Goal: Task Accomplishment & Management: Complete application form

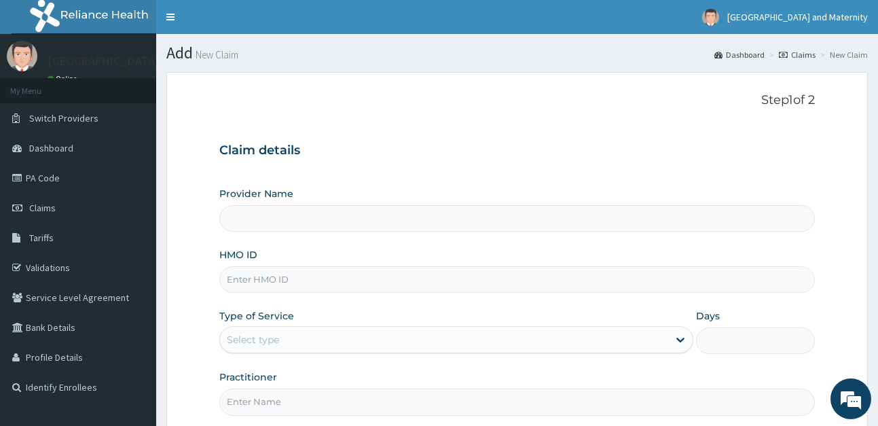
type input "Kingsmith Hospital & Maternity"
click at [286, 285] on input "HMO ID" at bounding box center [516, 279] width 595 height 26
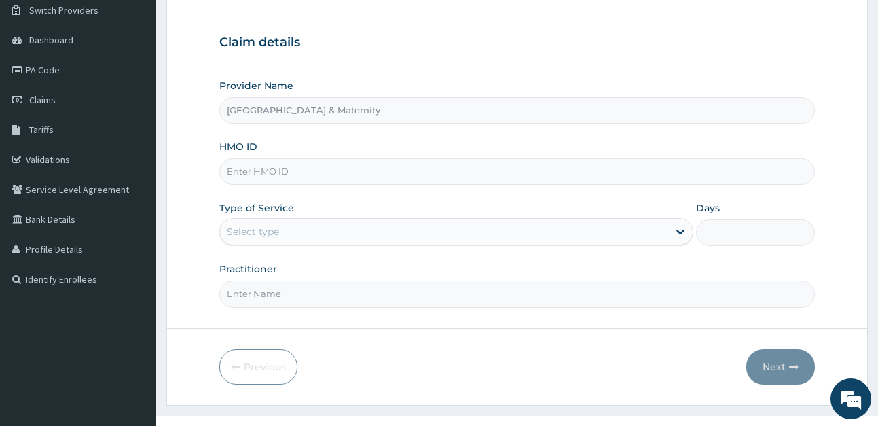
scroll to position [132, 0]
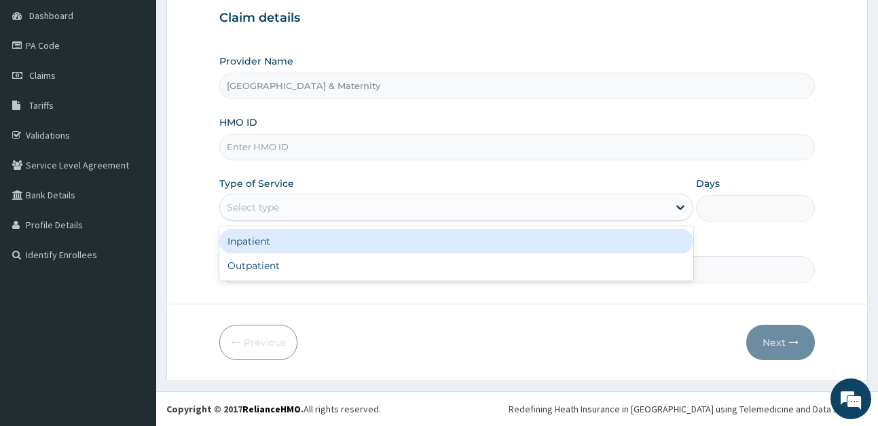
click at [334, 217] on div "Select type" at bounding box center [444, 207] width 448 height 22
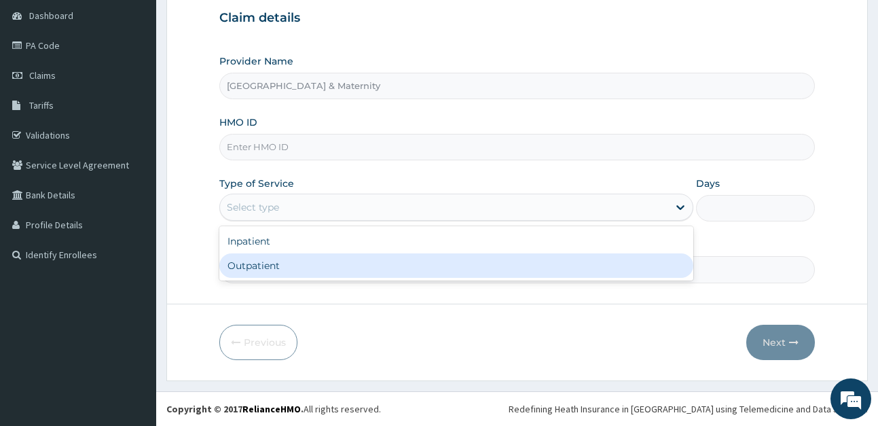
drag, startPoint x: 322, startPoint y: 259, endPoint x: 313, endPoint y: 250, distance: 12.5
click at [321, 259] on div "Outpatient" at bounding box center [456, 265] width 474 height 24
type input "1"
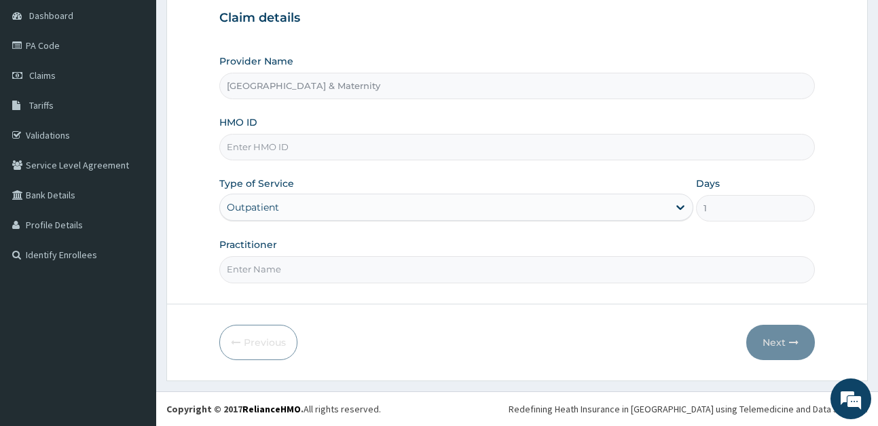
click at [251, 262] on input "Practitioner" at bounding box center [516, 269] width 595 height 26
type input "Dr Olumide"
click at [428, 152] on input "HMO ID" at bounding box center [516, 147] width 595 height 26
paste input "PRV/10054/A"
type input "PRV/10054/A"
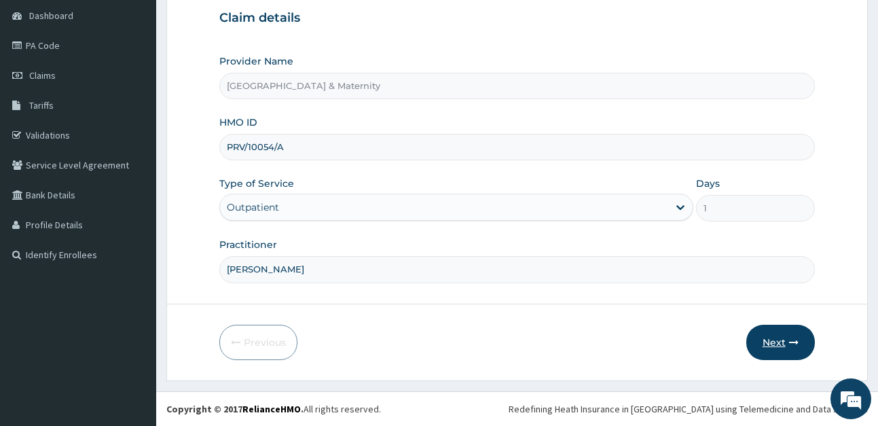
click at [792, 335] on button "Next" at bounding box center [780, 341] width 69 height 35
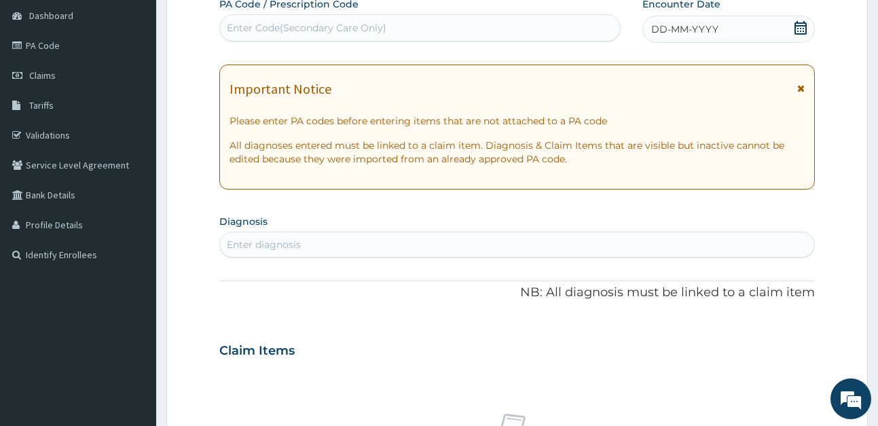
scroll to position [0, 0]
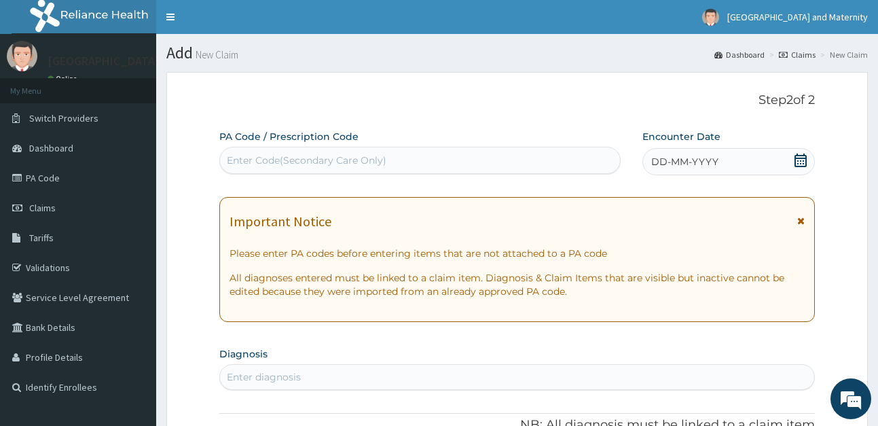
click at [797, 162] on icon at bounding box center [801, 160] width 14 height 14
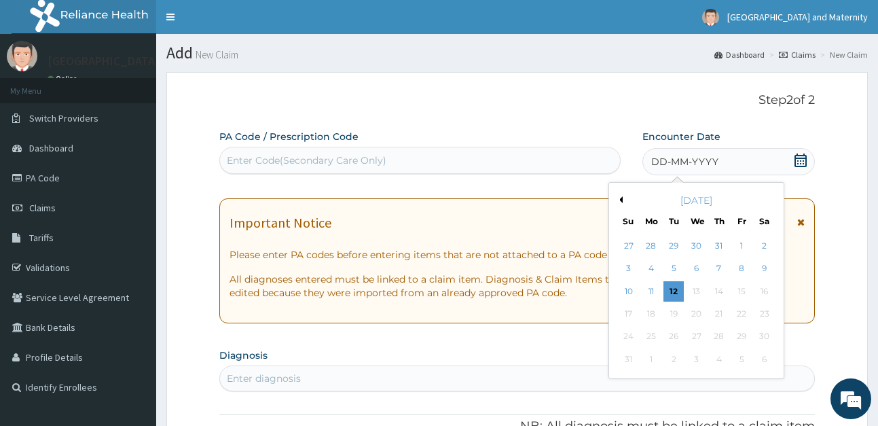
click at [620, 199] on button "Previous Month" at bounding box center [619, 199] width 7 height 7
drag, startPoint x: 692, startPoint y: 246, endPoint x: 278, endPoint y: 39, distance: 463.9
click at [691, 242] on div "4" at bounding box center [696, 246] width 20 height 20
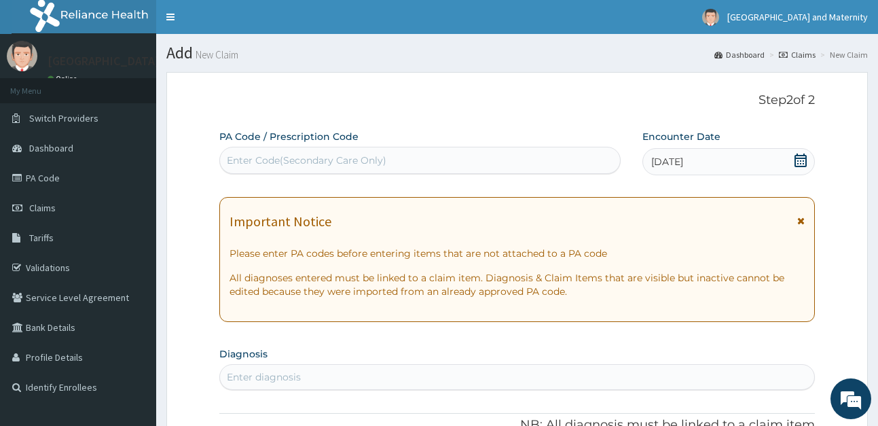
click at [801, 156] on icon at bounding box center [801, 160] width 14 height 14
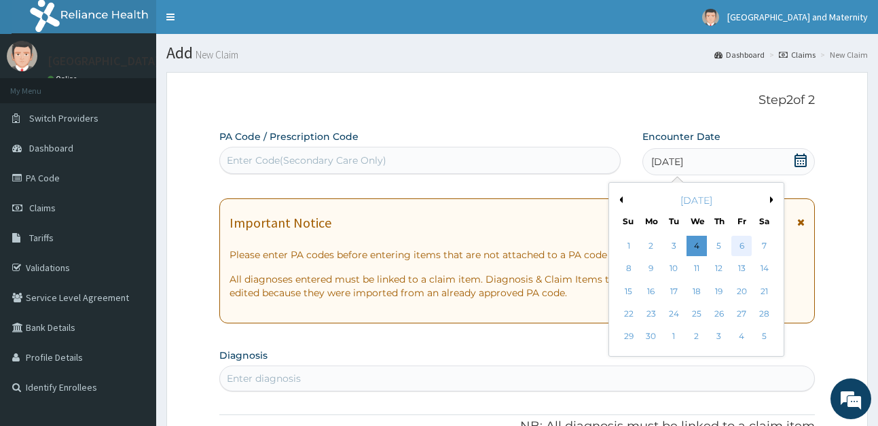
click at [744, 244] on div "6" at bounding box center [742, 246] width 20 height 20
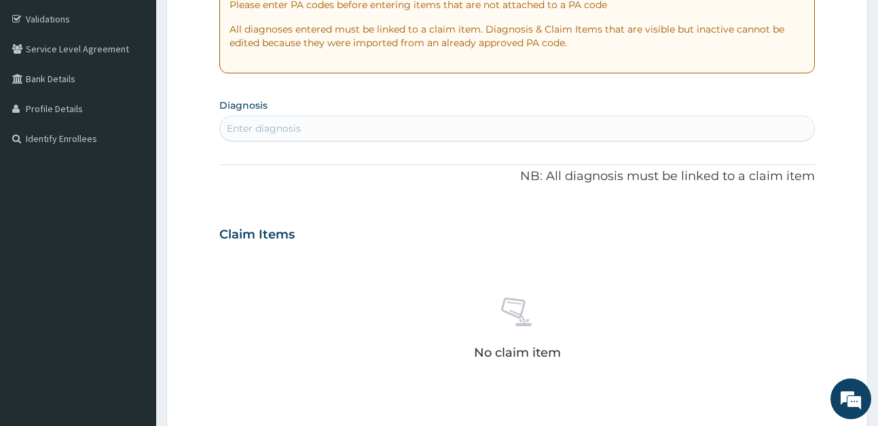
scroll to position [272, 0]
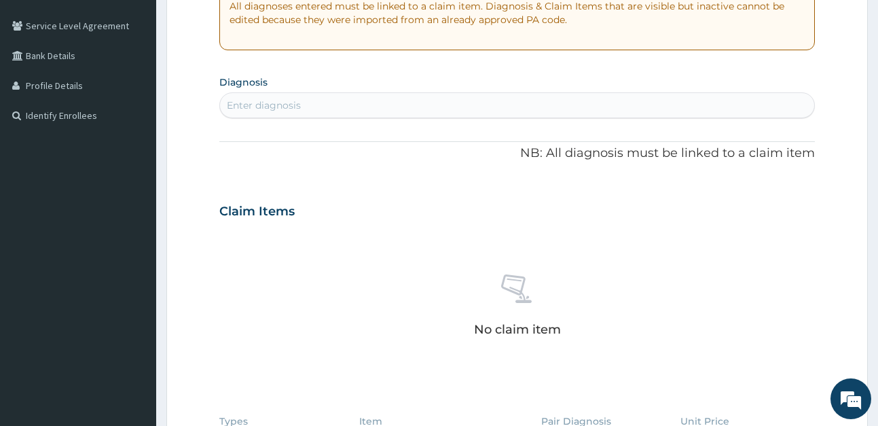
click at [341, 105] on div "Enter diagnosis" at bounding box center [516, 105] width 593 height 22
type input "malaria"
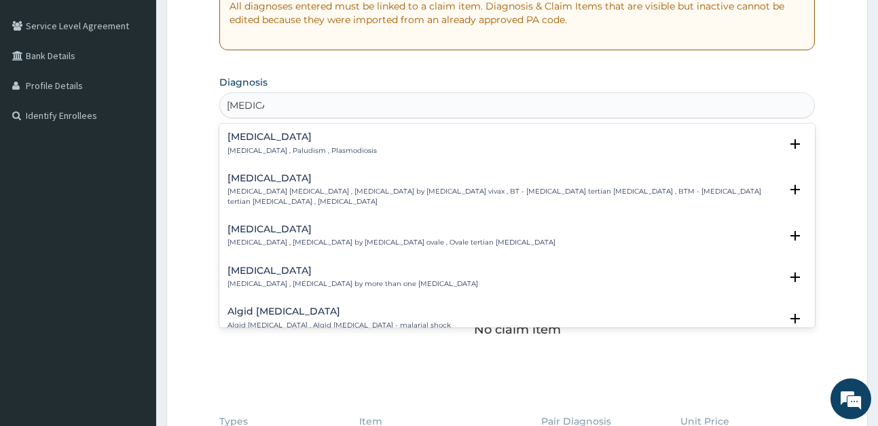
click at [291, 146] on p "Malaria , Paludism , Plasmodiosis" at bounding box center [301, 151] width 149 height 10
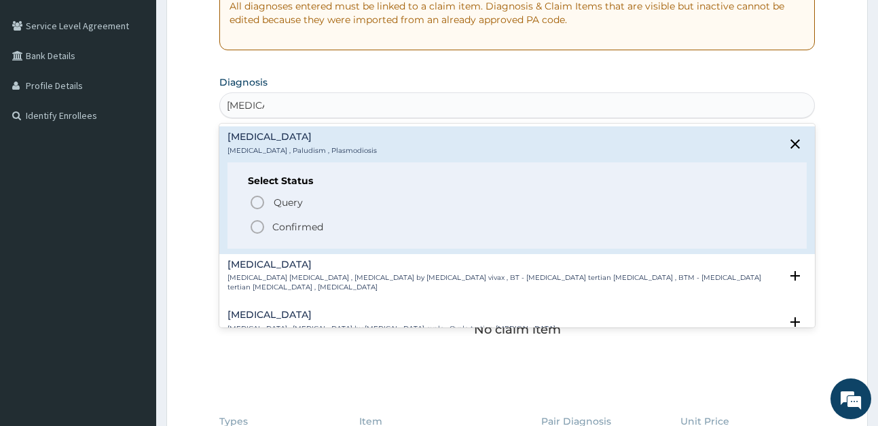
click at [327, 225] on span "Confirmed" at bounding box center [517, 227] width 536 height 16
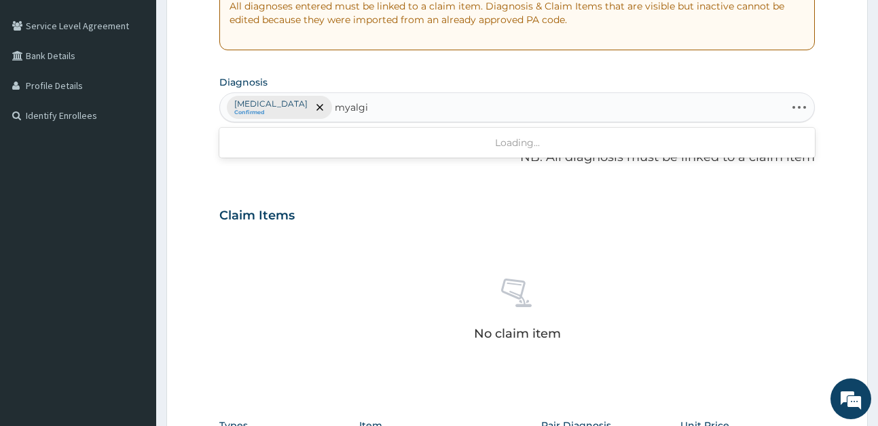
type input "myalgia"
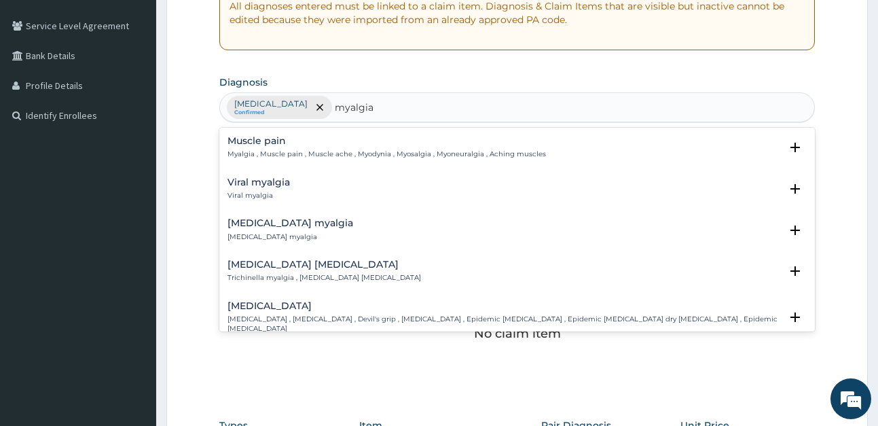
click at [295, 144] on h4 "Muscle pain" at bounding box center [386, 141] width 318 height 10
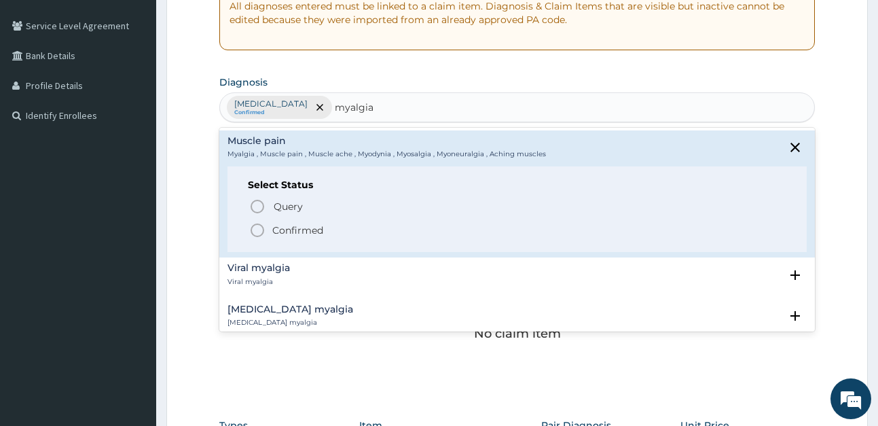
click at [294, 229] on p "Confirmed" at bounding box center [297, 230] width 51 height 14
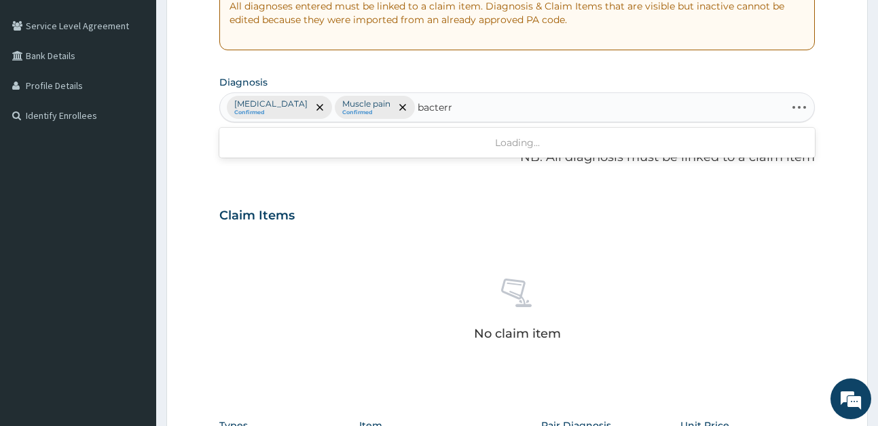
type input "bacter"
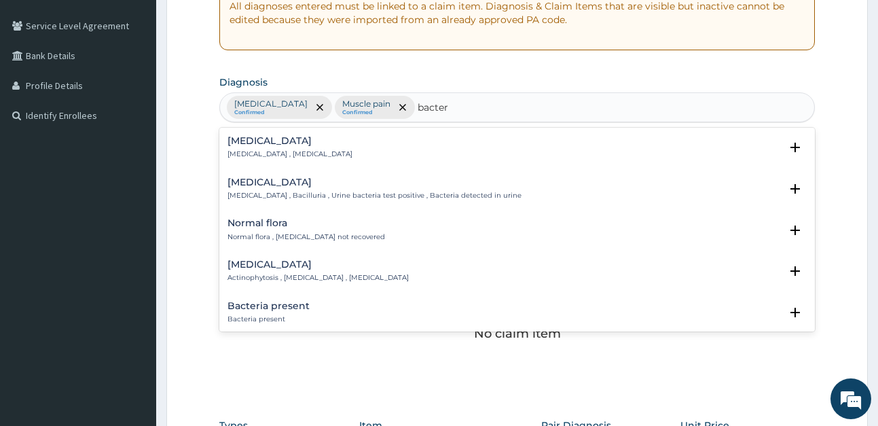
click at [297, 143] on h4 "Bacteremia" at bounding box center [289, 141] width 125 height 10
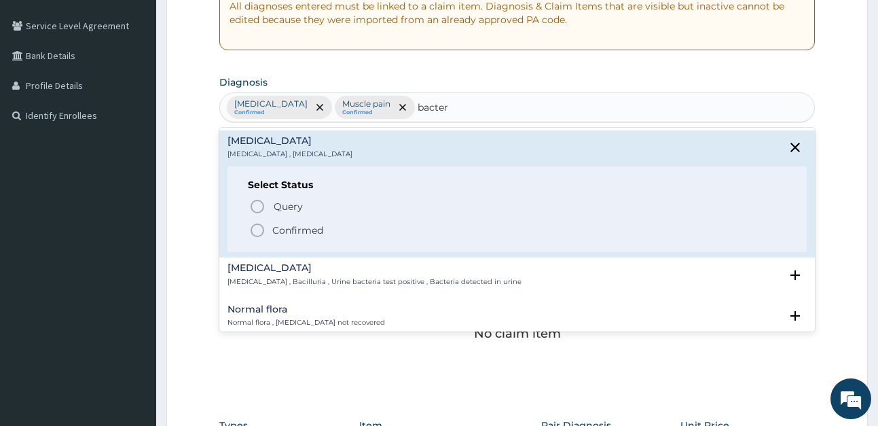
click at [341, 228] on span "Confirmed" at bounding box center [517, 230] width 536 height 16
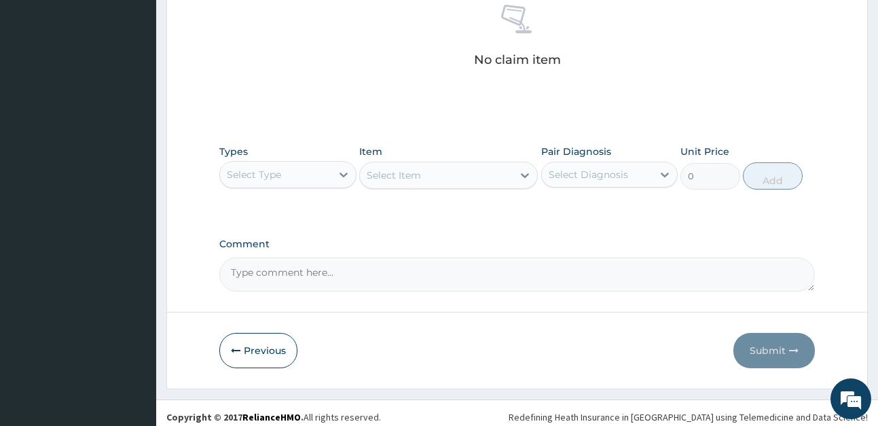
scroll to position [553, 0]
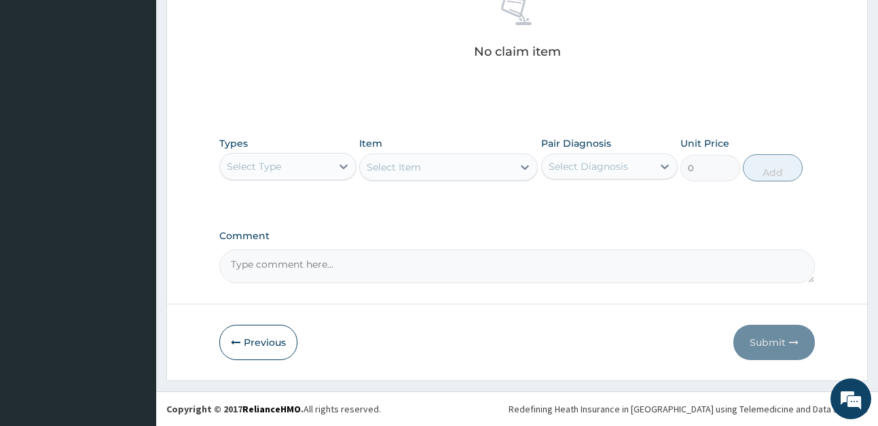
click at [305, 174] on div "Select Type" at bounding box center [275, 166] width 111 height 22
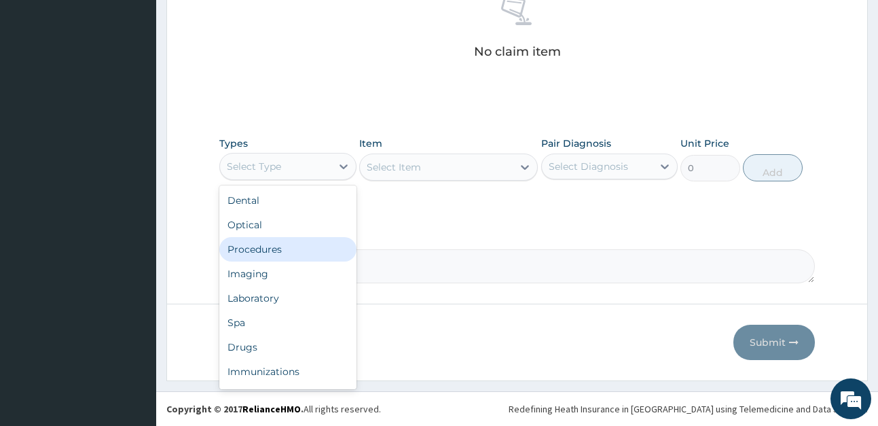
click at [302, 250] on div "Procedures" at bounding box center [287, 249] width 137 height 24
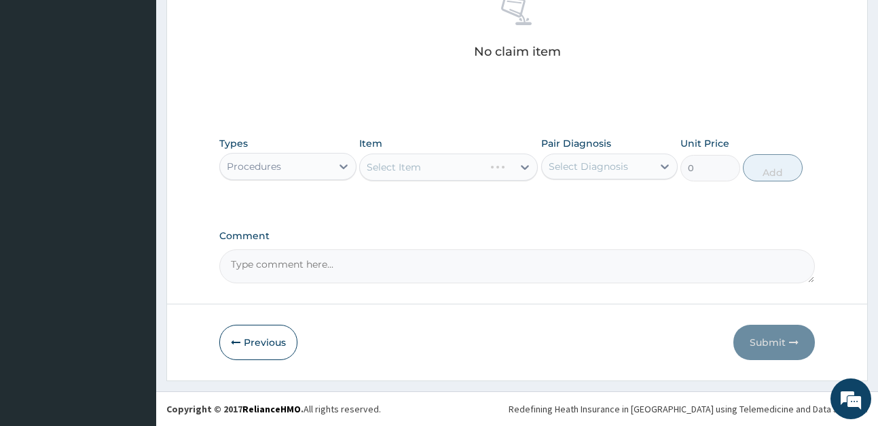
click at [405, 176] on div "Select Item" at bounding box center [448, 166] width 179 height 27
click at [454, 174] on div "Select Item" at bounding box center [448, 166] width 179 height 27
click at [468, 161] on div "Select Item" at bounding box center [436, 167] width 153 height 22
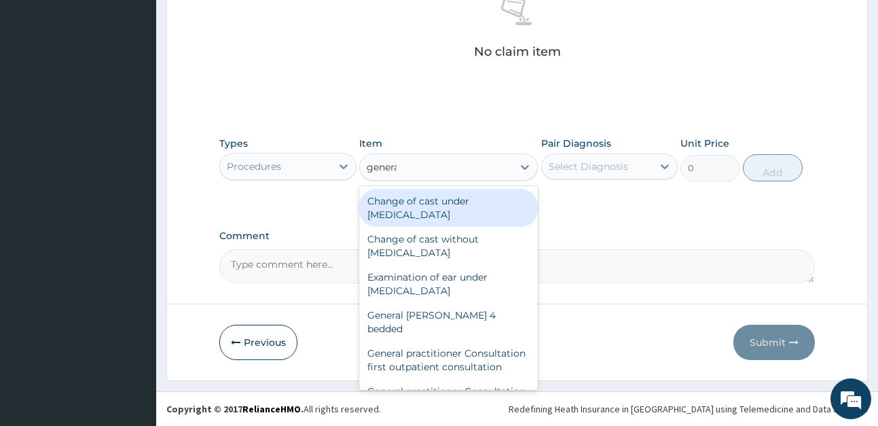
type input "general"
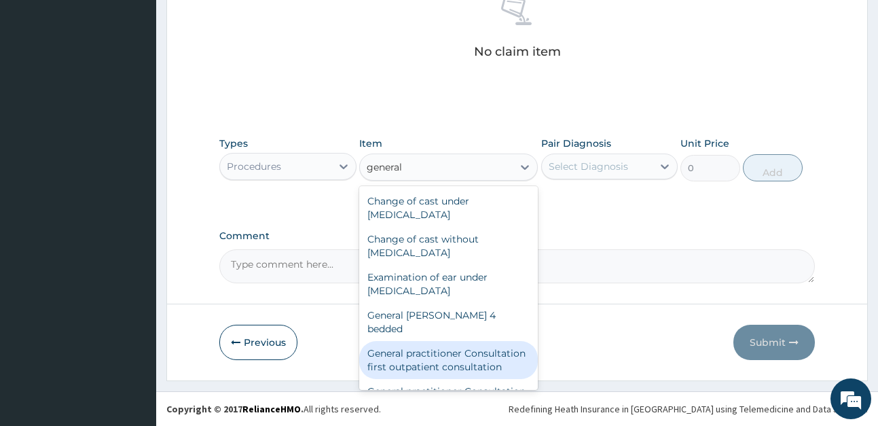
click at [472, 350] on div "General practitioner Consultation first outpatient consultation" at bounding box center [448, 360] width 179 height 38
type input "4000"
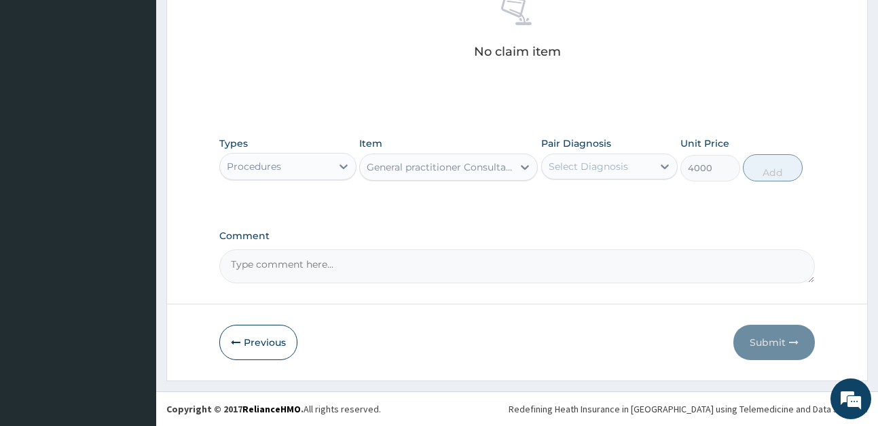
click at [628, 164] on div "Select Diagnosis" at bounding box center [597, 166] width 111 height 22
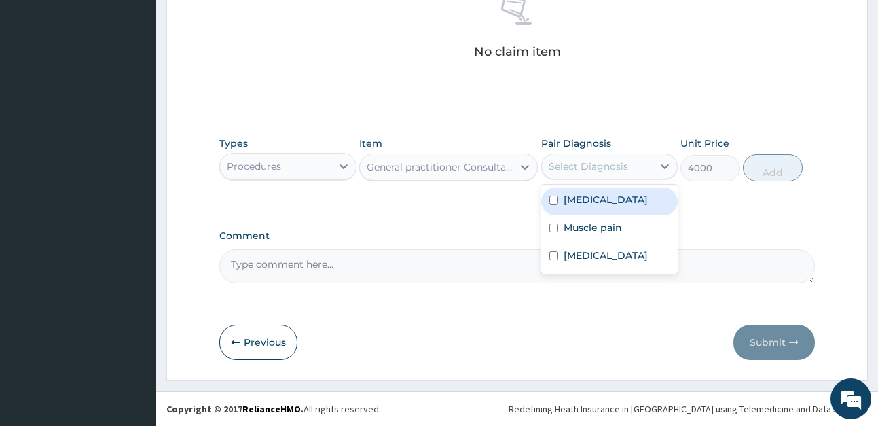
drag, startPoint x: 627, startPoint y: 207, endPoint x: 626, endPoint y: 231, distance: 23.8
click at [626, 207] on div "Malaria" at bounding box center [609, 201] width 137 height 28
checkbox input "true"
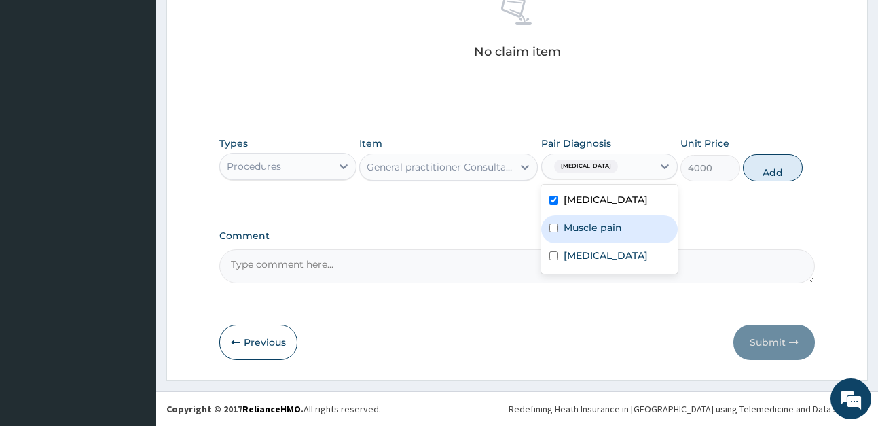
click at [624, 238] on div "Muscle pain" at bounding box center [609, 229] width 137 height 28
checkbox input "true"
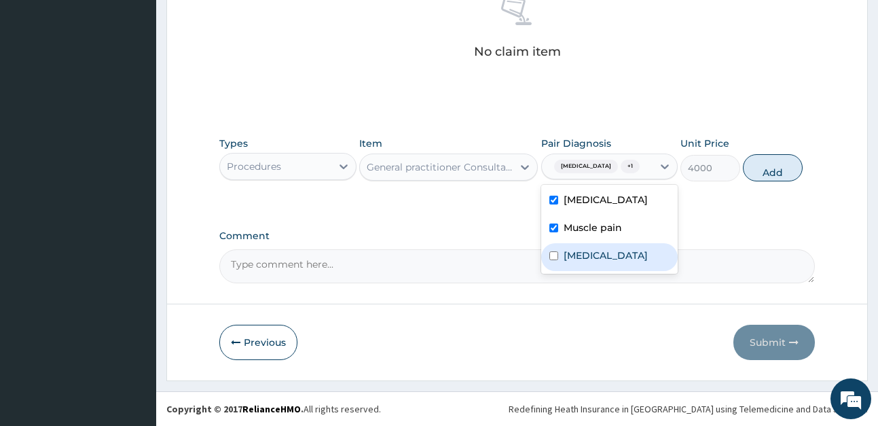
click at [626, 253] on div "Bacteremia" at bounding box center [609, 257] width 137 height 28
checkbox input "true"
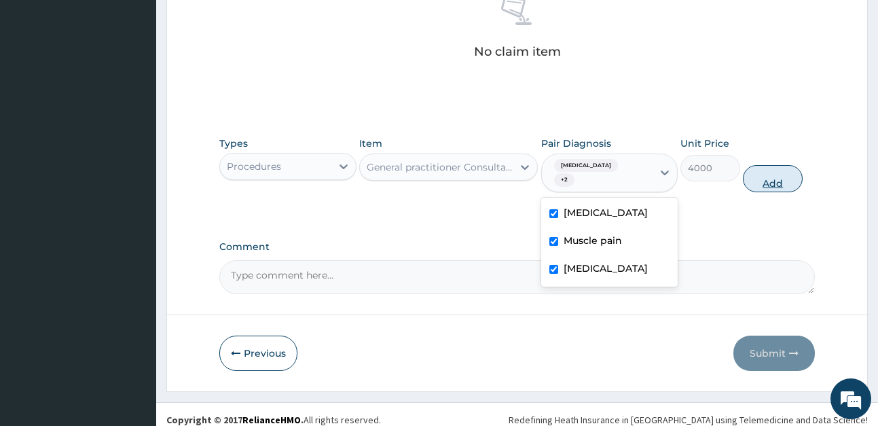
click at [774, 171] on button "Add" at bounding box center [773, 178] width 60 height 27
type input "0"
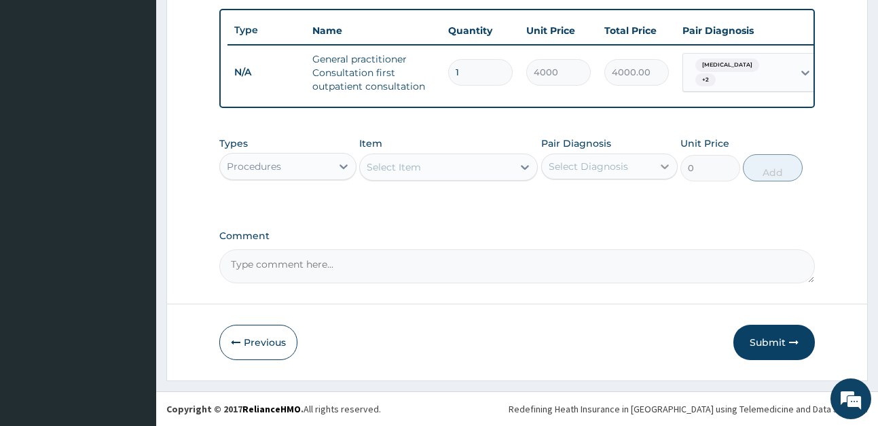
scroll to position [506, 0]
click at [335, 170] on div at bounding box center [343, 166] width 24 height 24
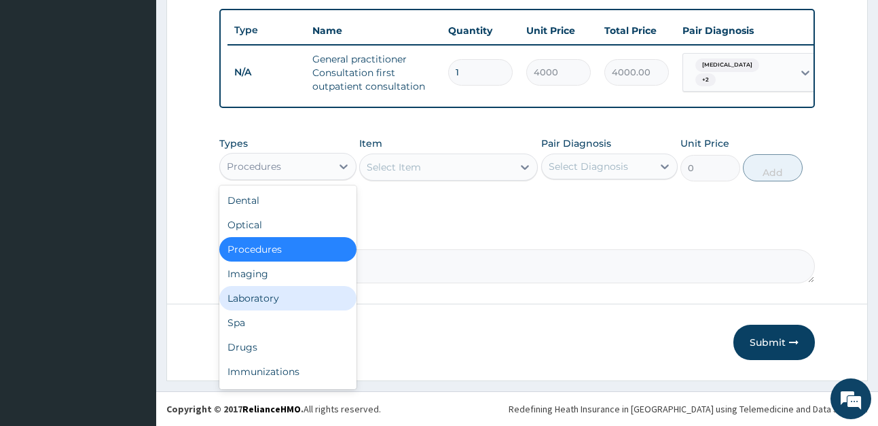
click at [328, 289] on div "Laboratory" at bounding box center [287, 298] width 137 height 24
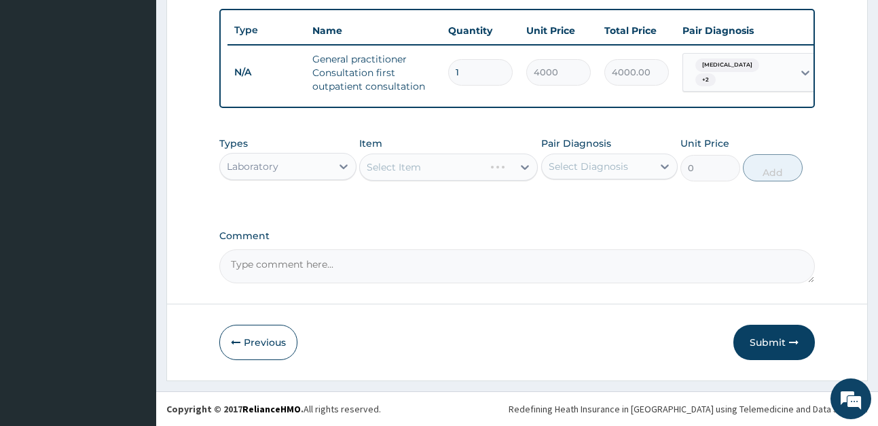
click at [438, 169] on div "Select Item" at bounding box center [448, 166] width 179 height 27
click at [457, 167] on div "Select Item" at bounding box center [436, 167] width 153 height 22
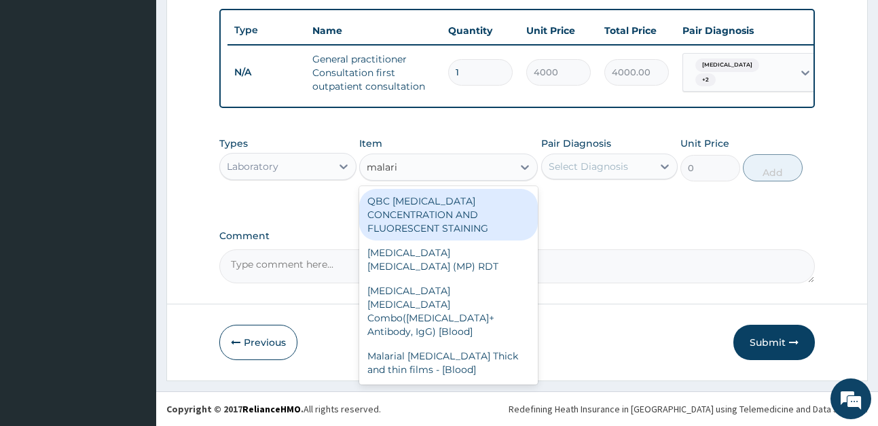
type input "malaria"
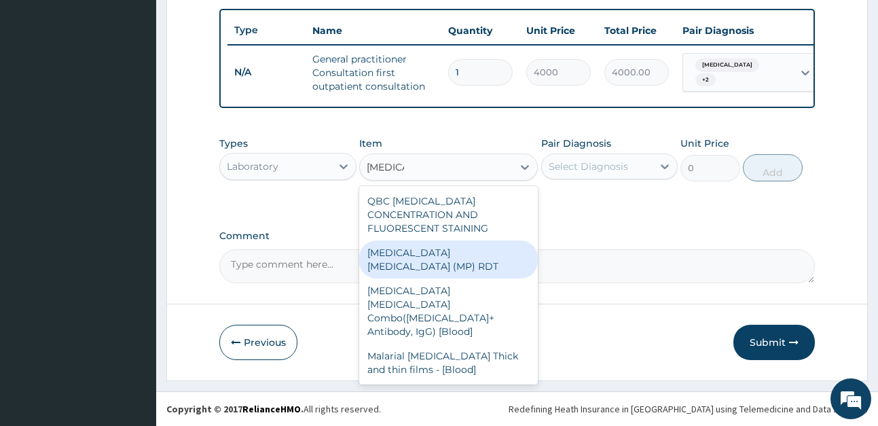
click at [476, 242] on div "MALARIA PARASITE (MP) RDT" at bounding box center [448, 259] width 179 height 38
type input "2500"
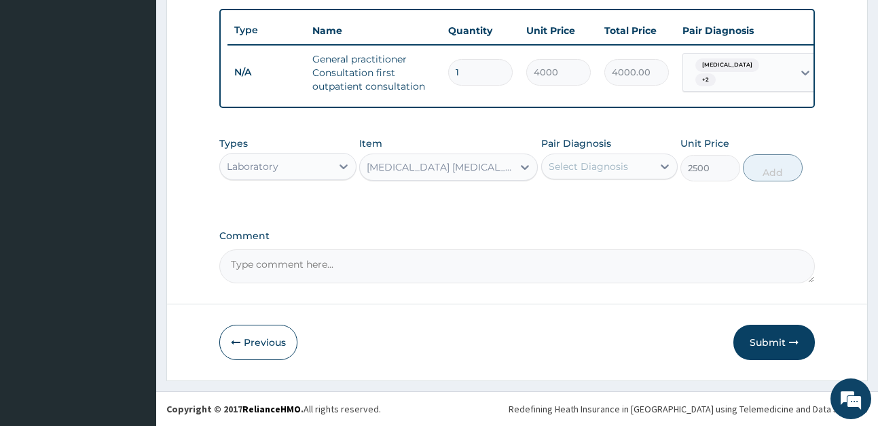
click at [572, 167] on div "Select Diagnosis" at bounding box center [587, 167] width 79 height 14
click at [627, 162] on div "Select Diagnosis" at bounding box center [597, 166] width 111 height 22
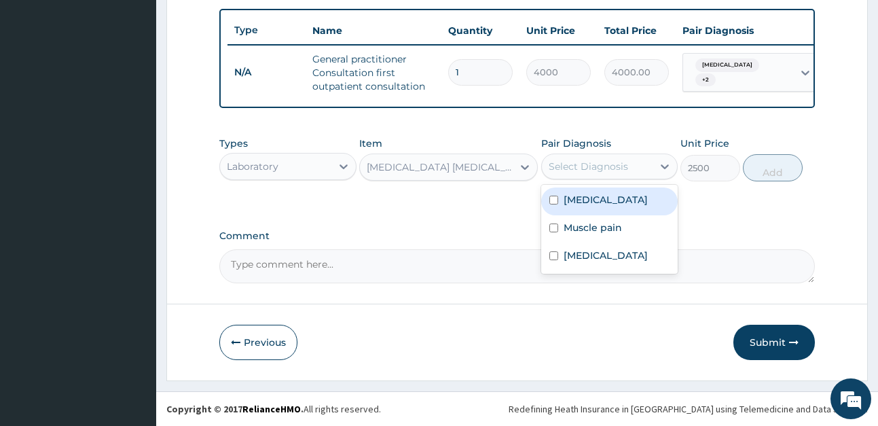
click at [618, 201] on div "Malaria" at bounding box center [609, 201] width 137 height 28
checkbox input "true"
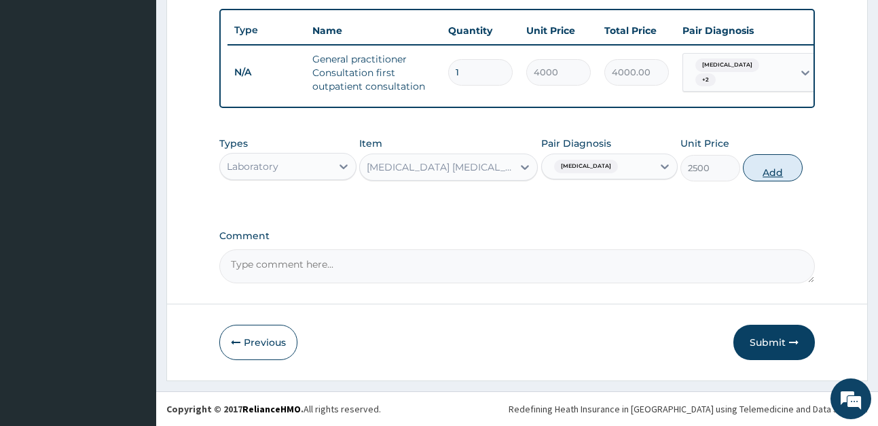
click at [775, 174] on button "Add" at bounding box center [773, 167] width 60 height 27
type input "0"
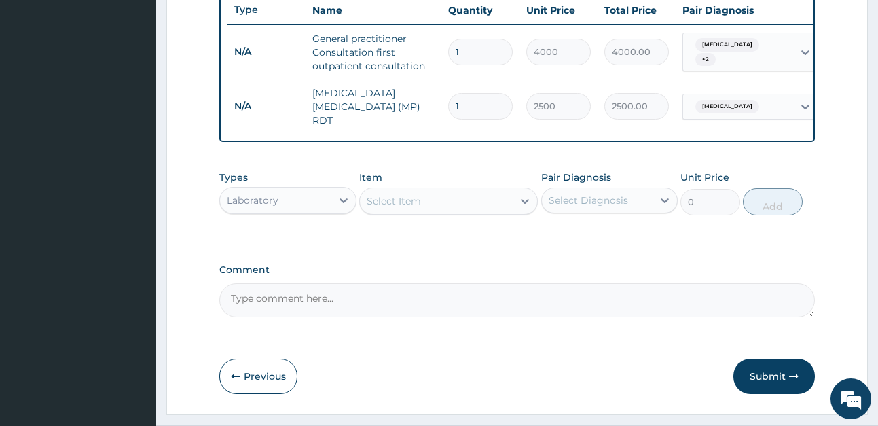
scroll to position [417, 0]
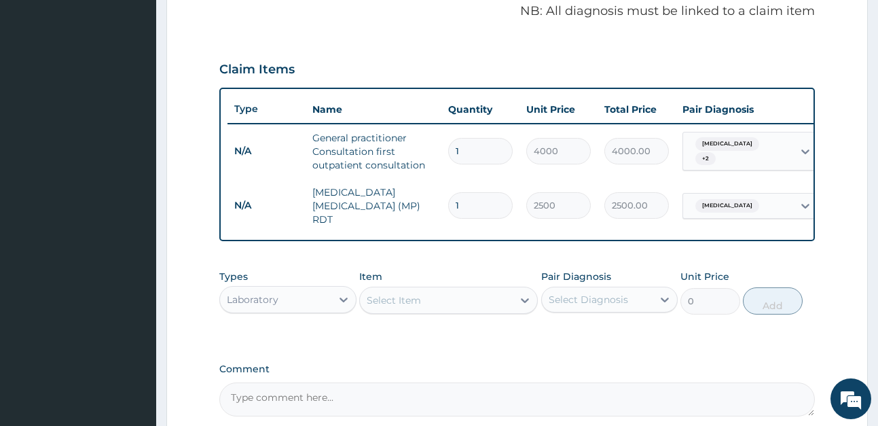
click at [320, 295] on div "Laboratory" at bounding box center [275, 299] width 111 height 22
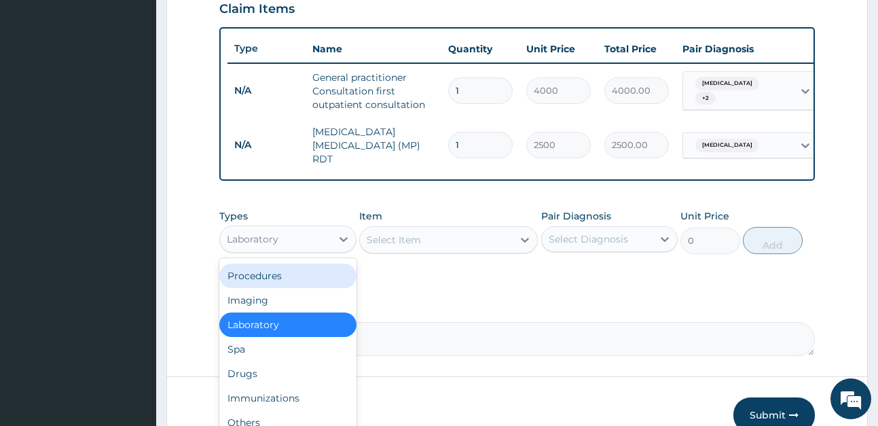
scroll to position [485, 0]
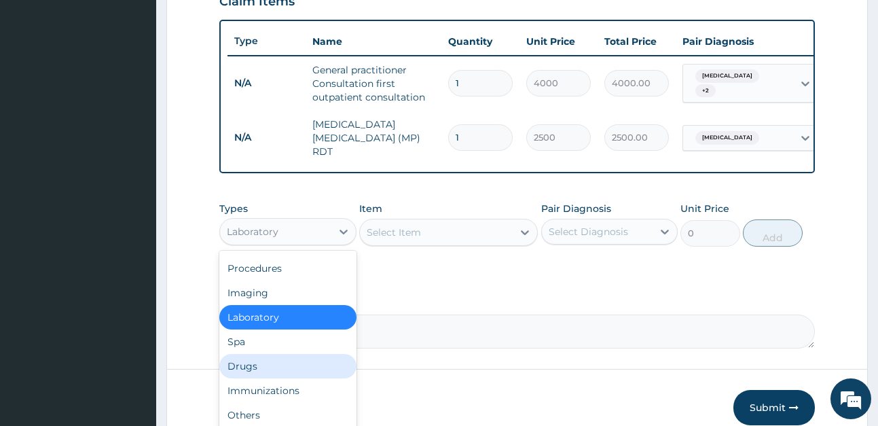
click at [305, 373] on div "Drugs" at bounding box center [287, 366] width 137 height 24
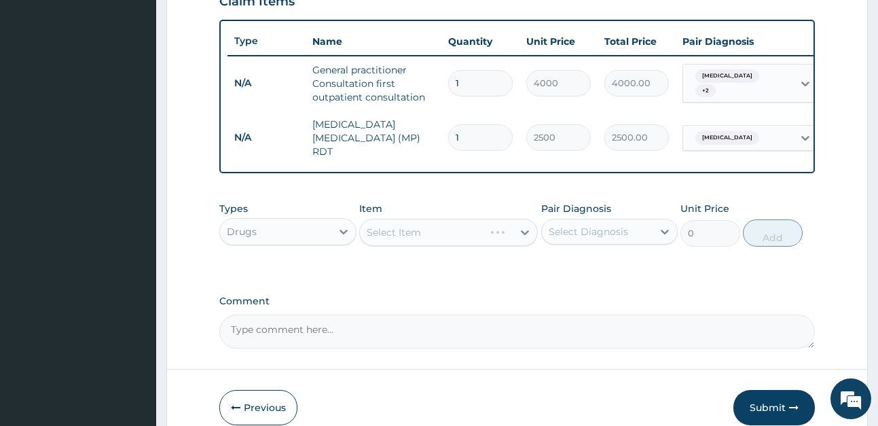
click at [400, 232] on div "Select Item" at bounding box center [448, 232] width 179 height 27
click at [490, 233] on div "Select Item" at bounding box center [436, 232] width 153 height 22
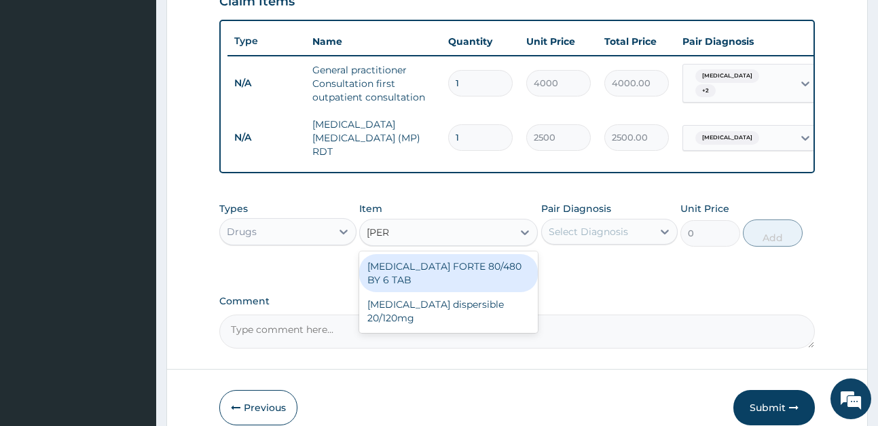
type input "coart"
click at [468, 283] on div "COARTEM FORTE 80/480 BY 6 TAB" at bounding box center [448, 273] width 179 height 38
type input "500"
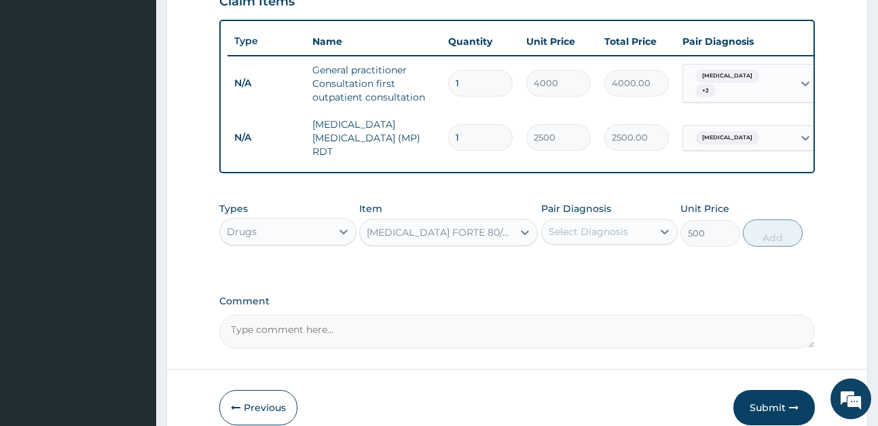
click at [586, 236] on div "Select Diagnosis" at bounding box center [587, 232] width 79 height 14
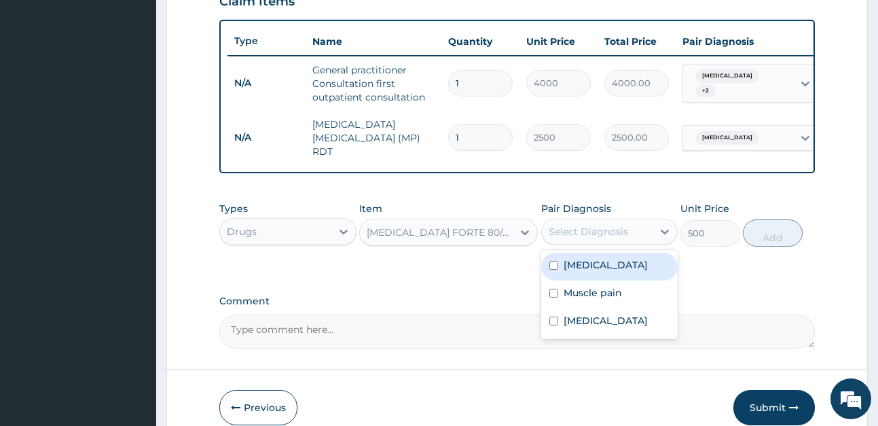
click at [616, 259] on div "Malaria" at bounding box center [609, 267] width 137 height 28
checkbox input "true"
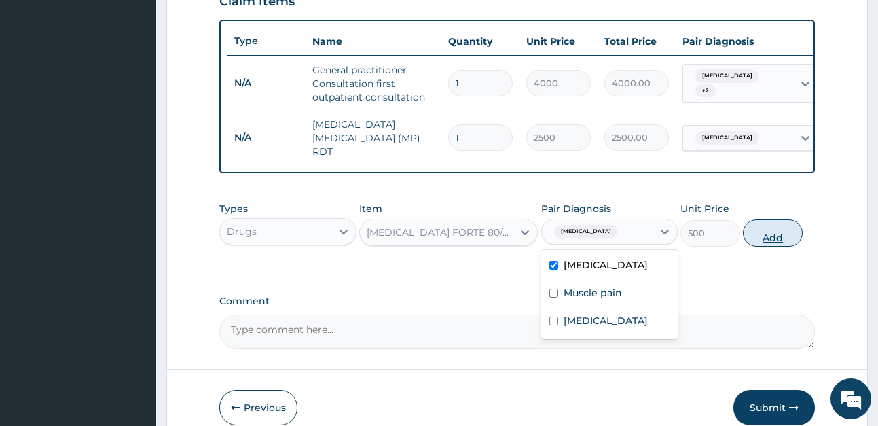
click at [761, 237] on button "Add" at bounding box center [773, 232] width 60 height 27
type input "0"
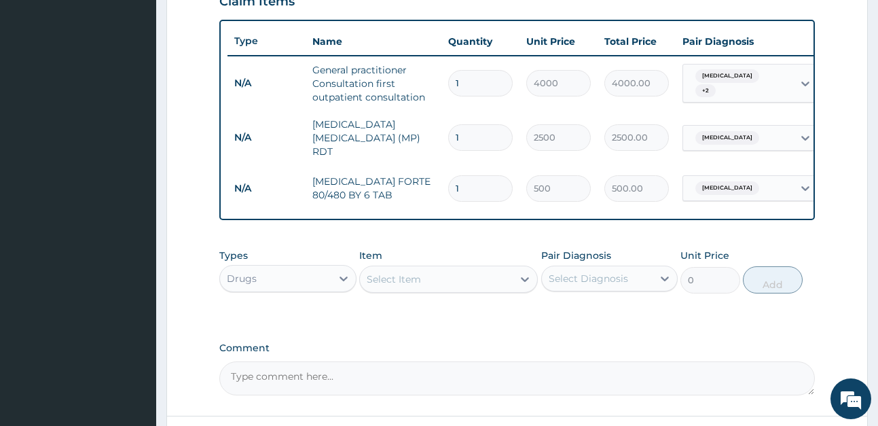
drag, startPoint x: 473, startPoint y: 181, endPoint x: 439, endPoint y: 167, distance: 36.6
click at [439, 168] on tr "N/A COARTEM FORTE 80/480 BY 6 TAB 1 500 500.00 Malaria Delete" at bounding box center [559, 188] width 665 height 47
type input "6"
type input "3000.00"
type input "6"
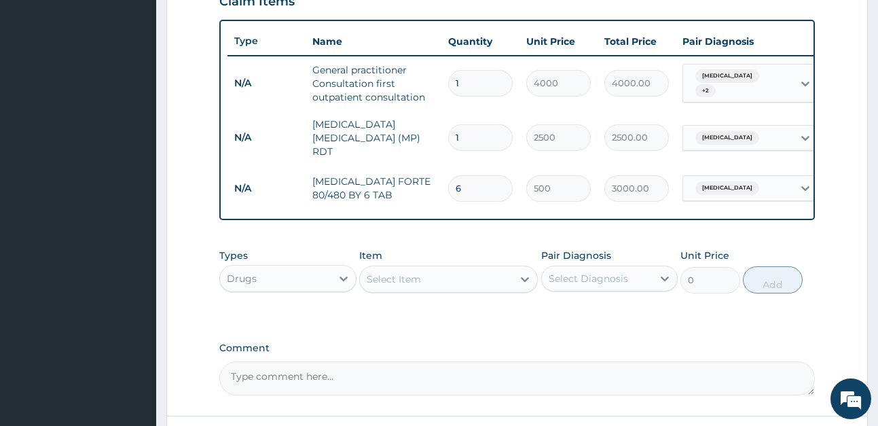
click at [508, 200] on td "6" at bounding box center [480, 188] width 78 height 40
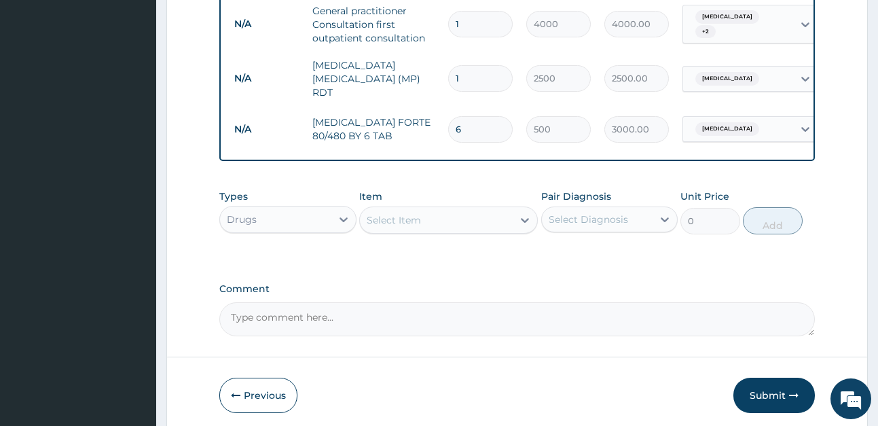
scroll to position [600, 0]
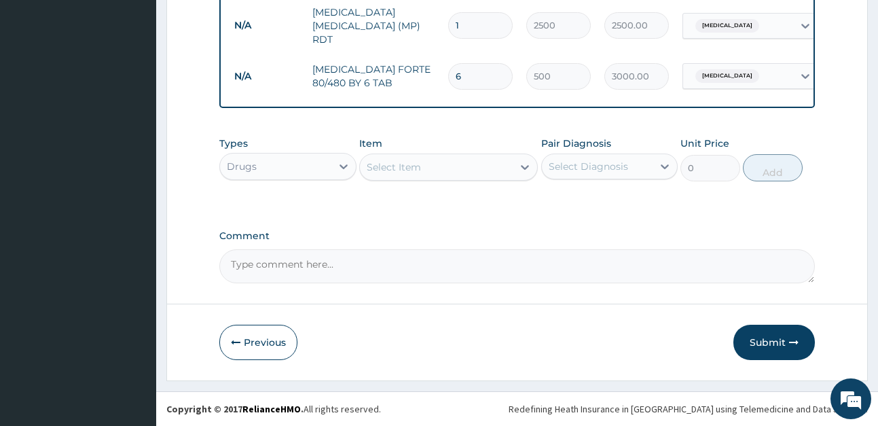
click at [413, 166] on div "Select Item" at bounding box center [394, 167] width 54 height 14
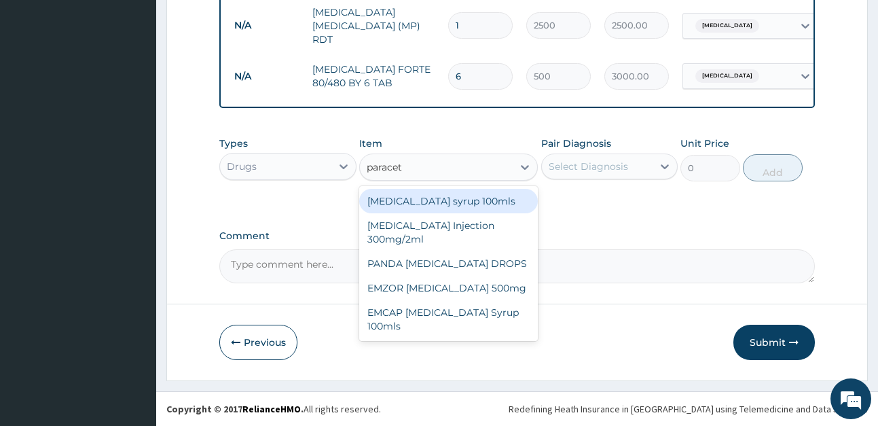
type input "paraceta"
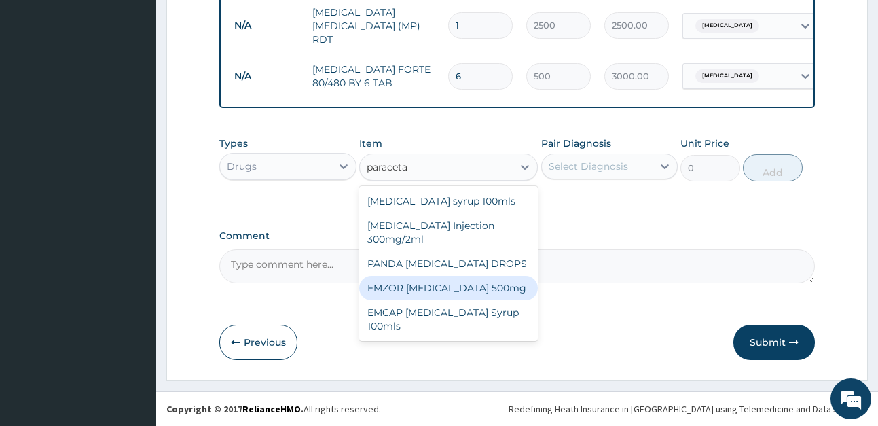
click at [484, 286] on div "EMZOR PARACETAMOL 500mg" at bounding box center [448, 288] width 179 height 24
type input "50"
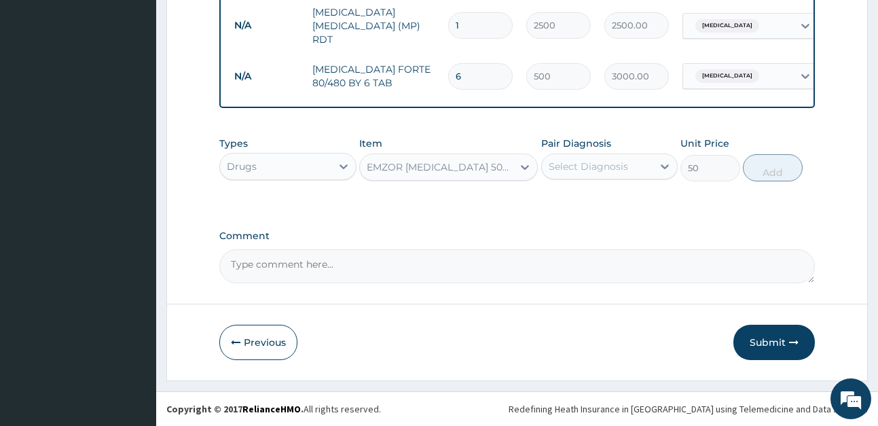
click at [612, 161] on div "Select Diagnosis" at bounding box center [587, 167] width 79 height 14
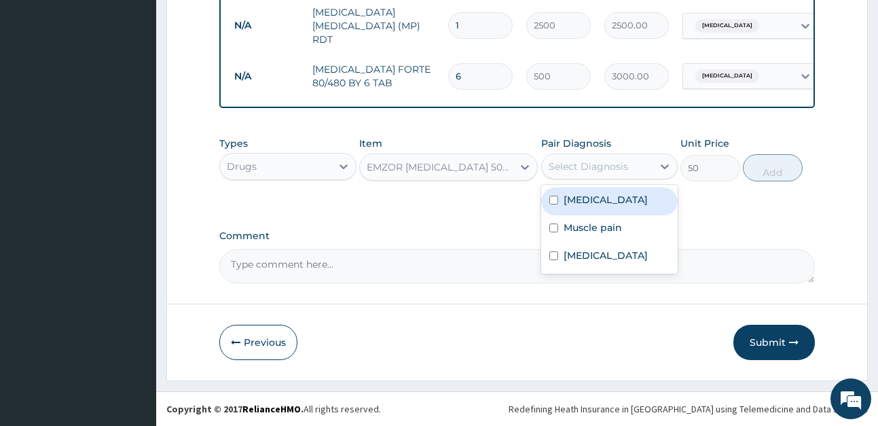
click at [633, 204] on div "Malaria" at bounding box center [609, 201] width 137 height 28
checkbox input "true"
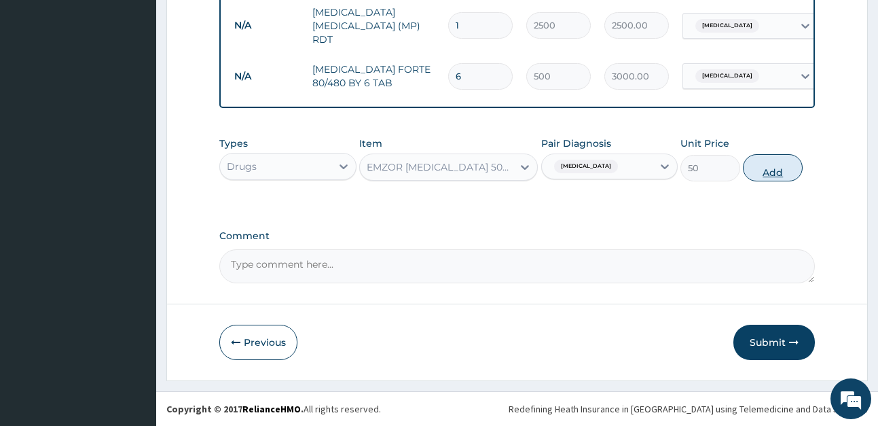
click at [784, 171] on button "Add" at bounding box center [773, 167] width 60 height 27
type input "0"
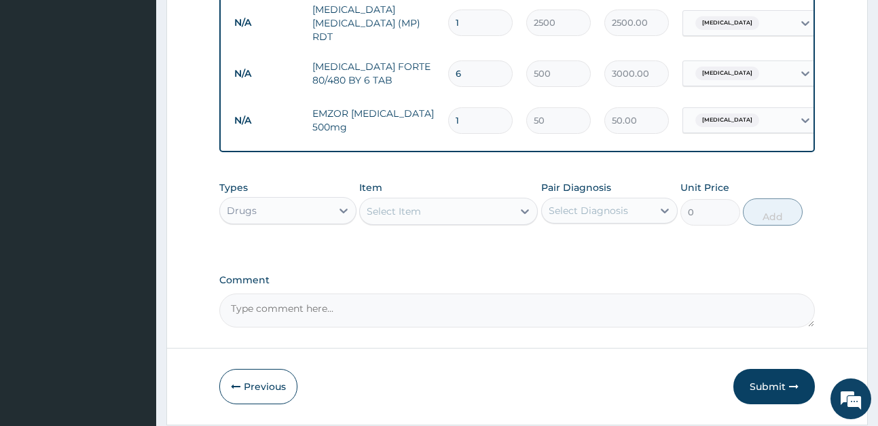
scroll to position [647, 0]
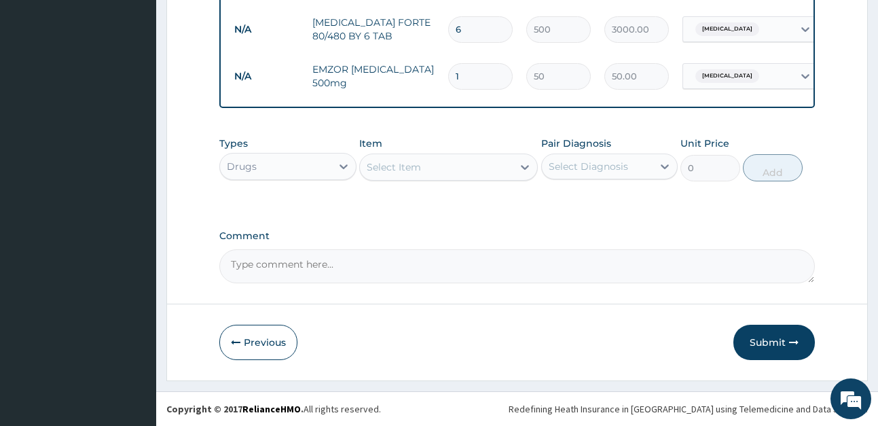
type input "15"
type input "750.00"
type input "15"
click at [385, 166] on div "Select Item" at bounding box center [394, 167] width 54 height 14
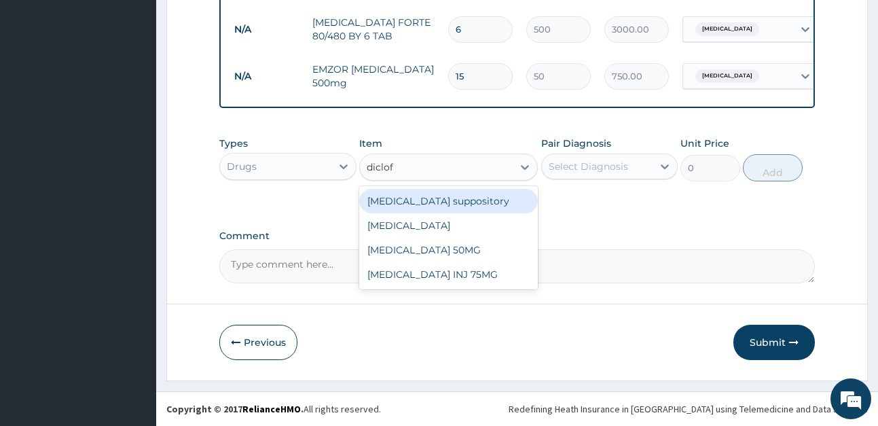
type input "diclofe"
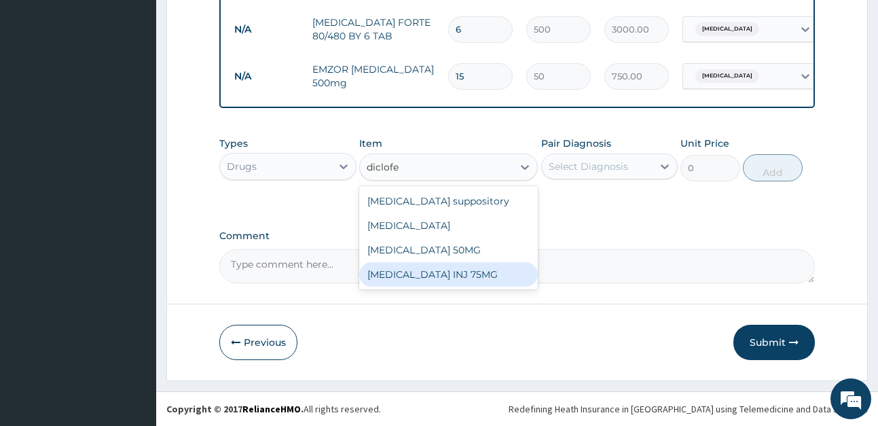
click at [475, 268] on div "Diclofenac INJ 75MG" at bounding box center [448, 274] width 179 height 24
type input "350"
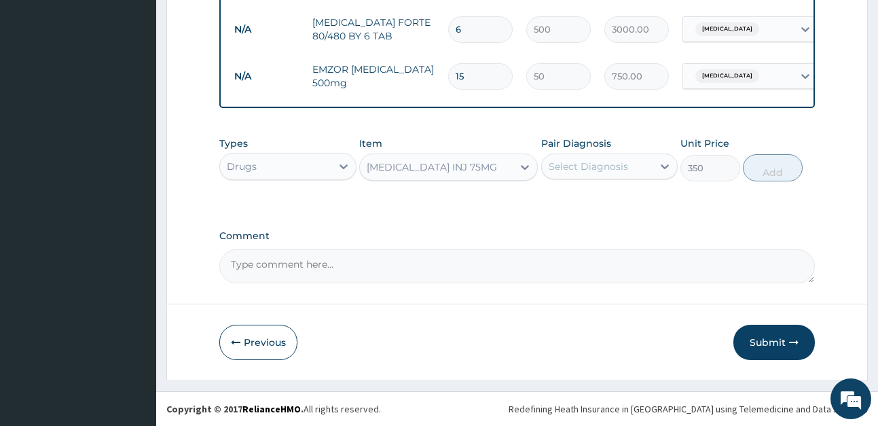
click at [584, 167] on div "Select Diagnosis" at bounding box center [587, 167] width 79 height 14
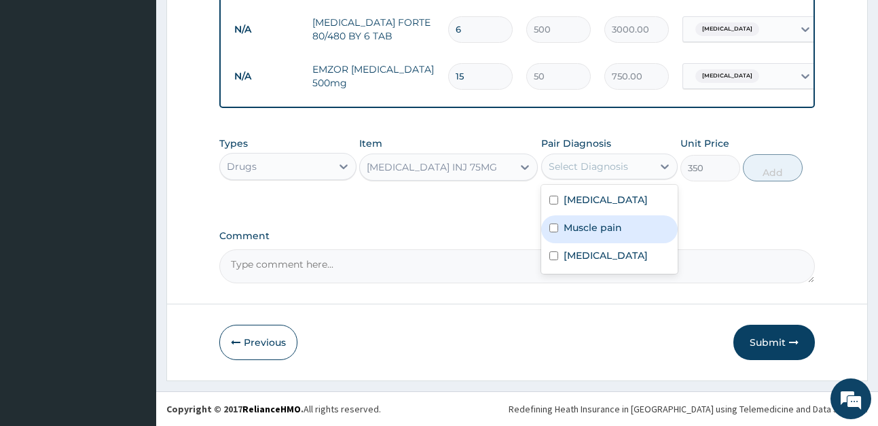
click at [600, 233] on label "Muscle pain" at bounding box center [592, 228] width 58 height 14
checkbox input "true"
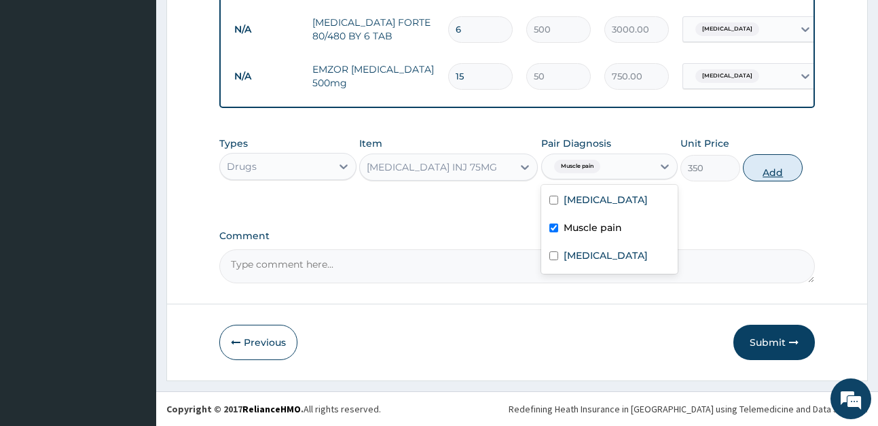
click at [761, 170] on button "Add" at bounding box center [773, 167] width 60 height 27
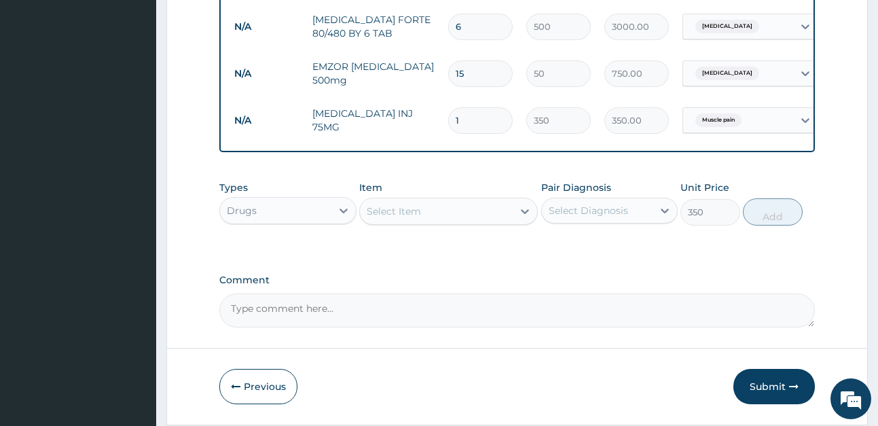
type input "0"
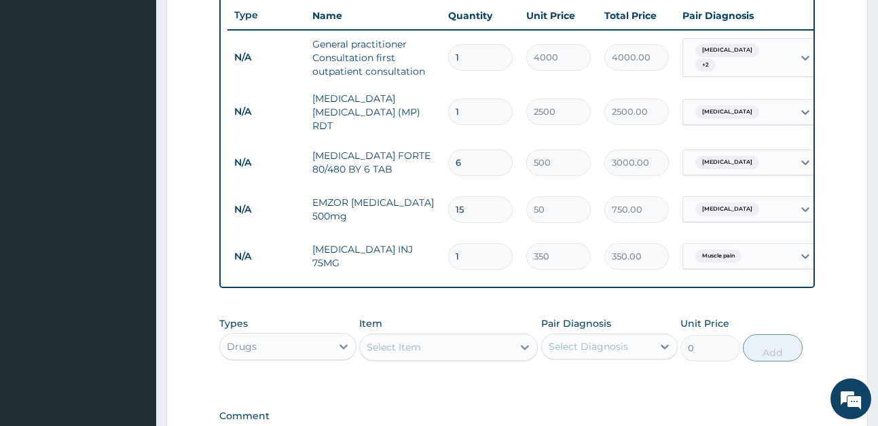
click at [396, 354] on div "Select Item" at bounding box center [394, 347] width 54 height 14
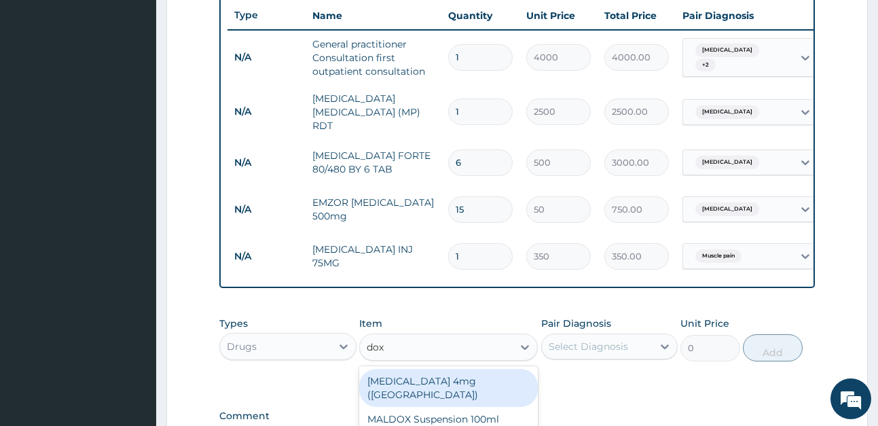
type input "doxy"
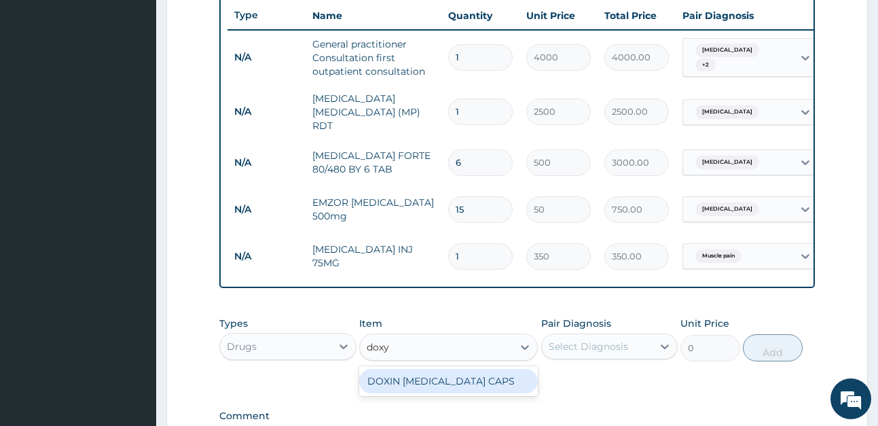
drag, startPoint x: 452, startPoint y: 379, endPoint x: 584, endPoint y: 351, distance: 134.7
click at [453, 379] on div "DOXIN DOXYCYCLINE CAPS" at bounding box center [448, 381] width 179 height 24
type input "150"
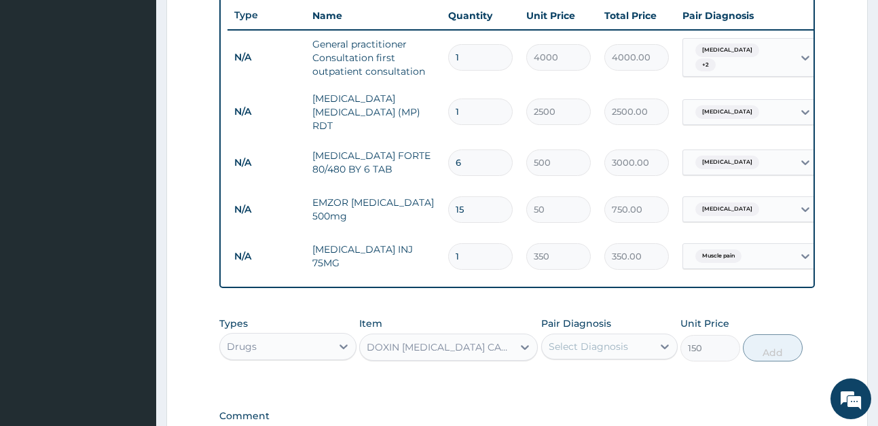
click at [595, 343] on div "Select Diagnosis" at bounding box center [587, 346] width 79 height 14
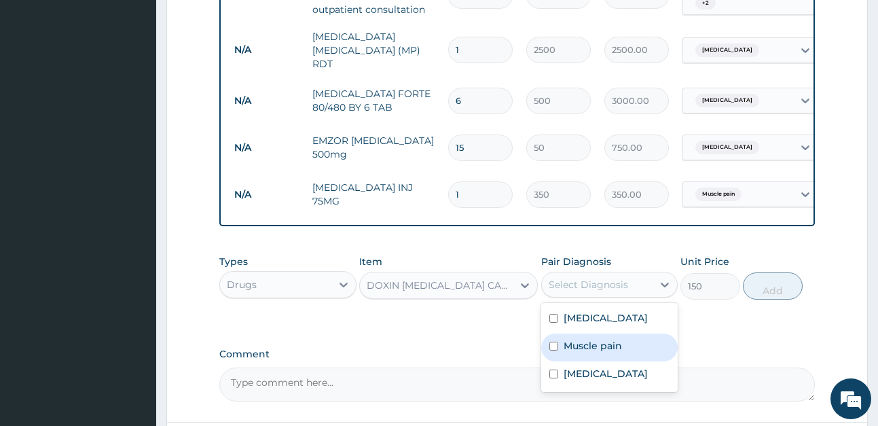
scroll to position [579, 0]
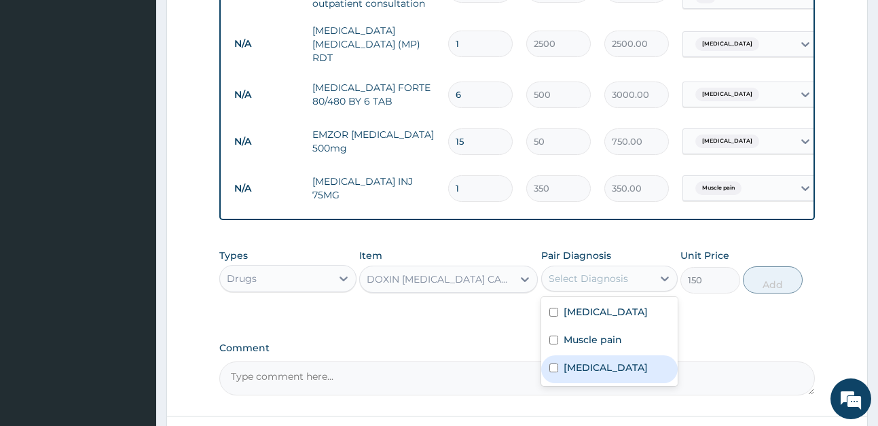
drag, startPoint x: 617, startPoint y: 369, endPoint x: 687, endPoint y: 335, distance: 78.0
click at [616, 369] on label "Bacteremia" at bounding box center [605, 367] width 84 height 14
checkbox input "true"
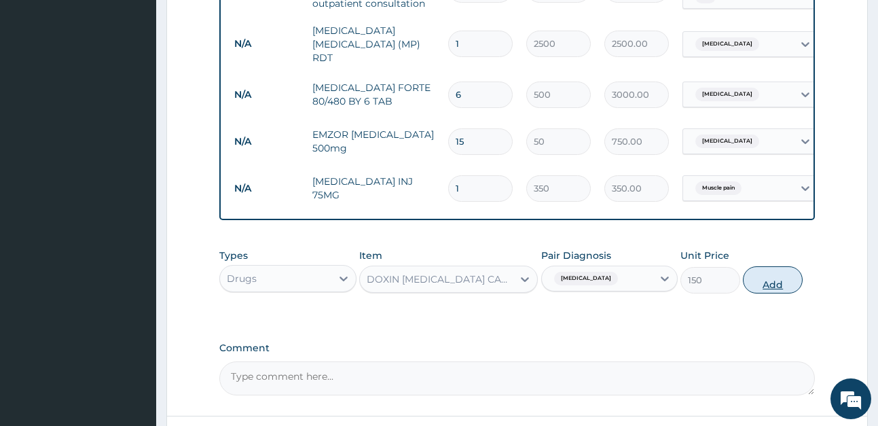
click at [771, 284] on button "Add" at bounding box center [773, 279] width 60 height 27
type input "0"
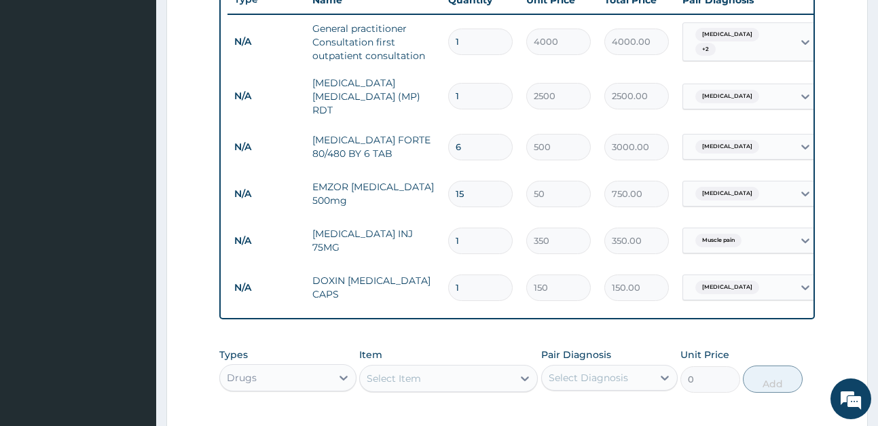
scroll to position [511, 0]
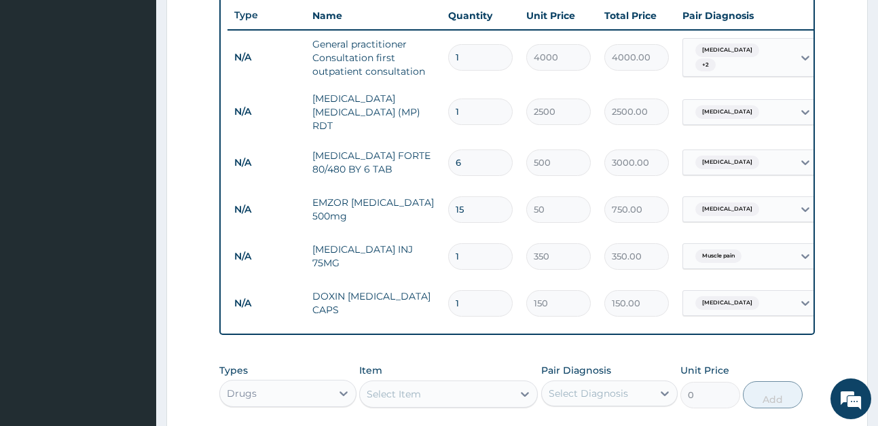
type input "10"
type input "1500.00"
type input "10"
click at [772, 61] on div "Malaria + 2" at bounding box center [738, 58] width 110 height 38
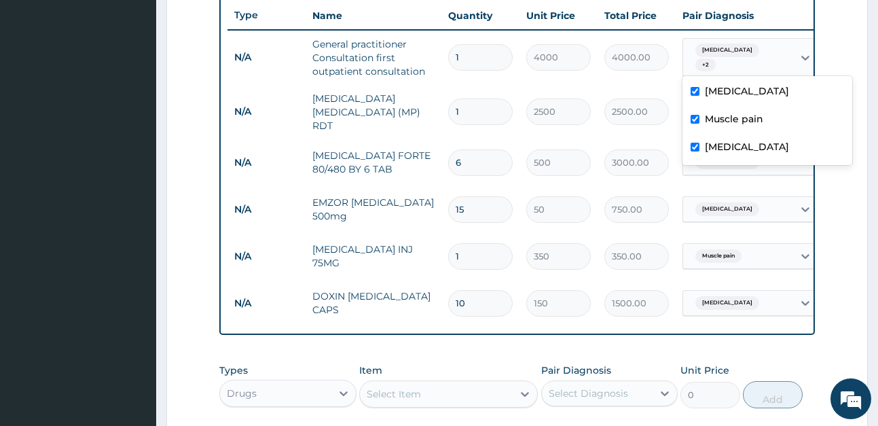
click at [847, 44] on form "Step 2 of 2 PA Code / Prescription Code Enter Code(Secondary Care Only) Encount…" at bounding box center [516, 84] width 701 height 1046
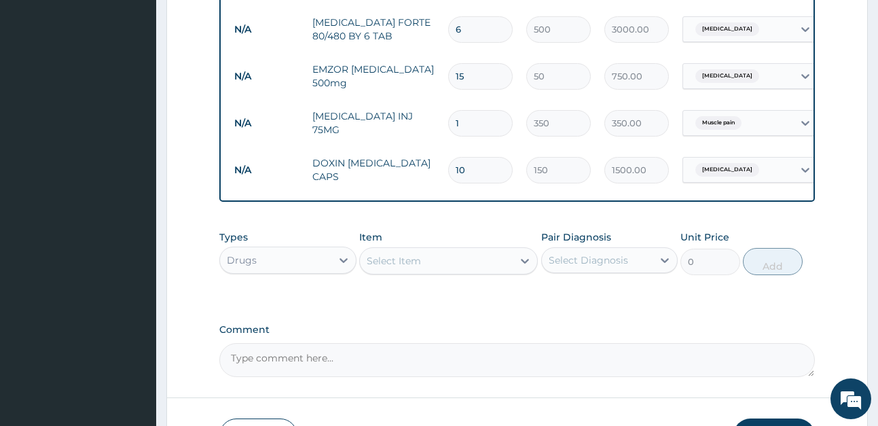
scroll to position [715, 0]
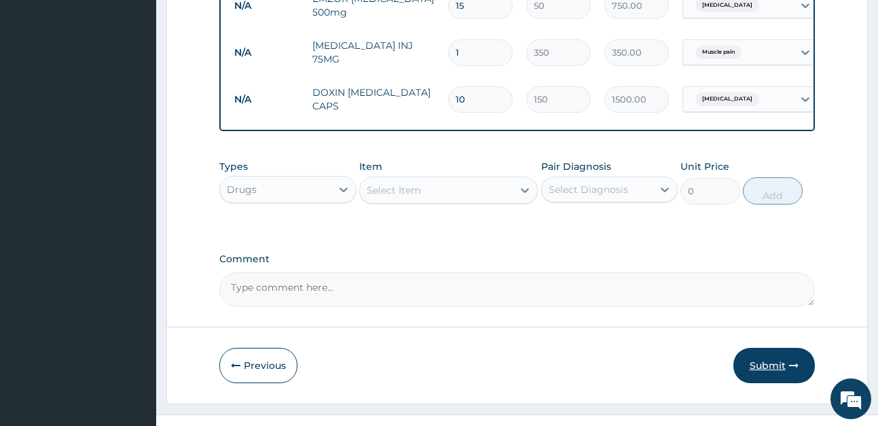
click at [784, 371] on button "Submit" at bounding box center [773, 365] width 81 height 35
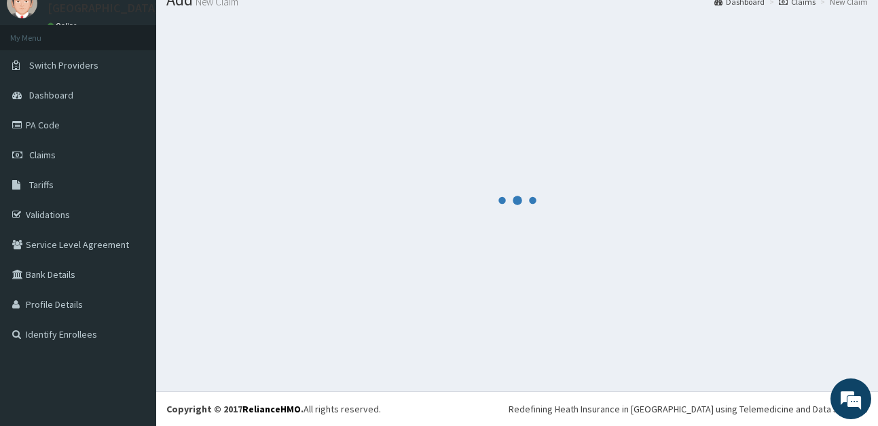
scroll to position [53, 0]
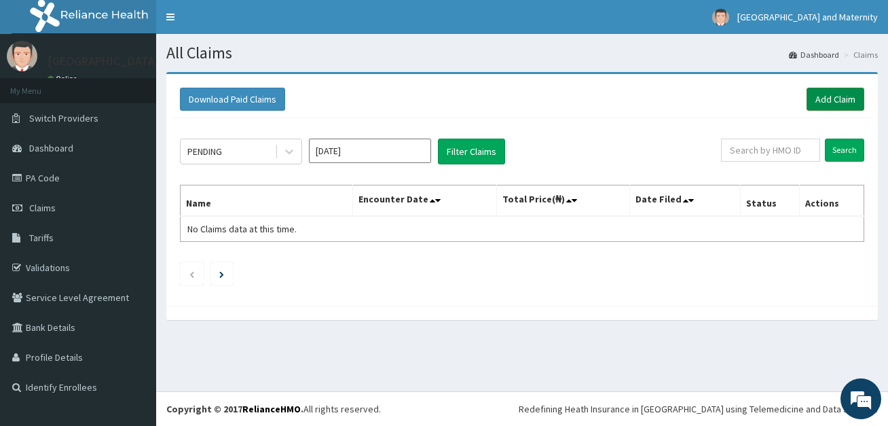
drag, startPoint x: 821, startPoint y: 99, endPoint x: 811, endPoint y: 100, distance: 9.5
click at [821, 99] on link "Add Claim" at bounding box center [835, 99] width 58 height 23
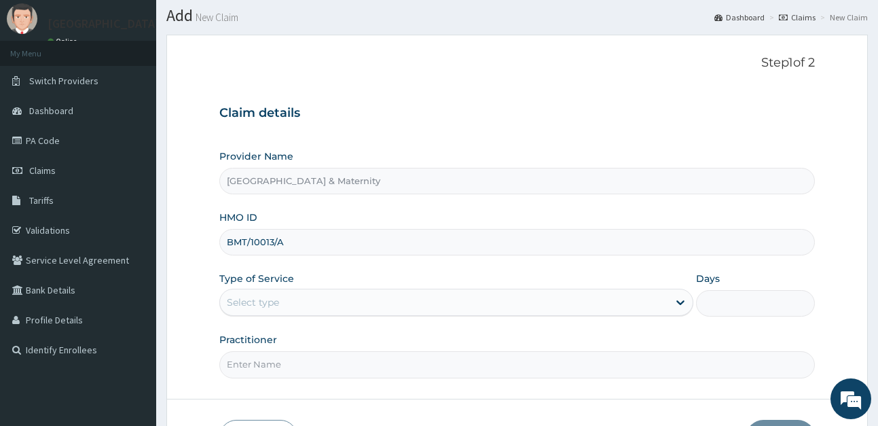
scroll to position [68, 0]
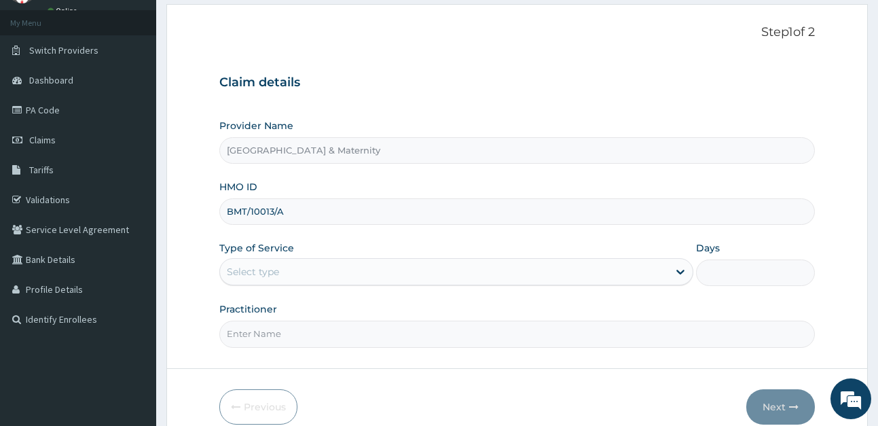
click at [355, 269] on div "Select type" at bounding box center [444, 272] width 448 height 22
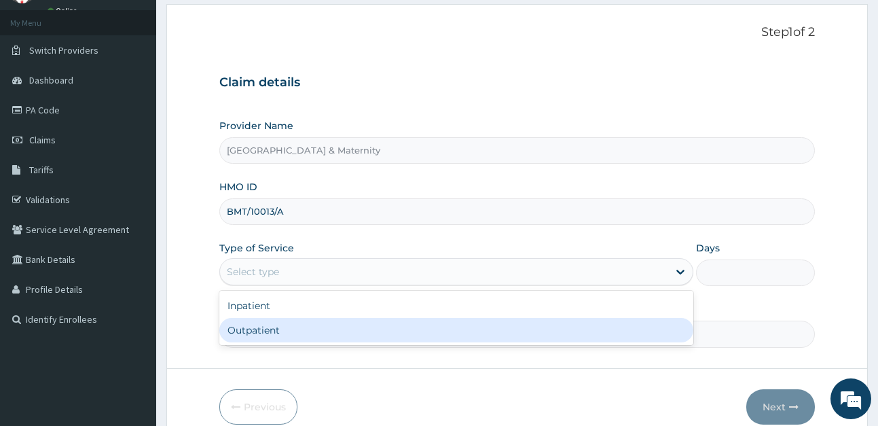
click at [362, 329] on div "Outpatient" at bounding box center [456, 330] width 474 height 24
type input "1"
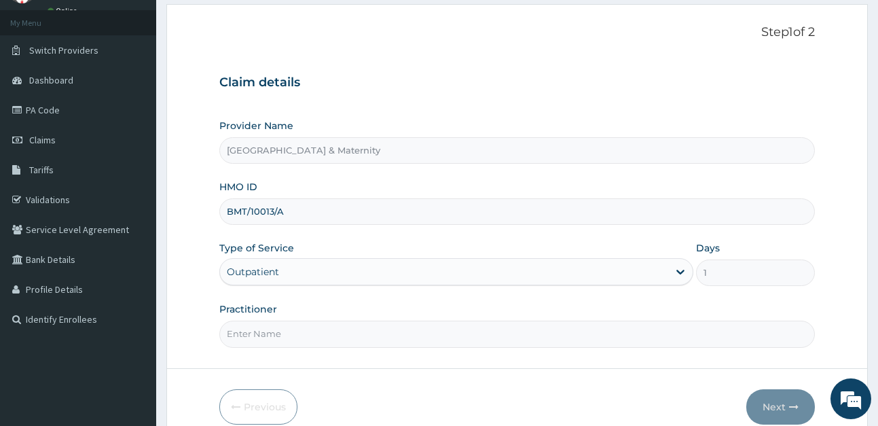
click at [363, 331] on input "Practitioner" at bounding box center [516, 333] width 595 height 26
drag, startPoint x: 299, startPoint y: 336, endPoint x: 252, endPoint y: 321, distance: 49.8
click at [243, 329] on input "Dr Ajanlekoko" at bounding box center [516, 333] width 595 height 26
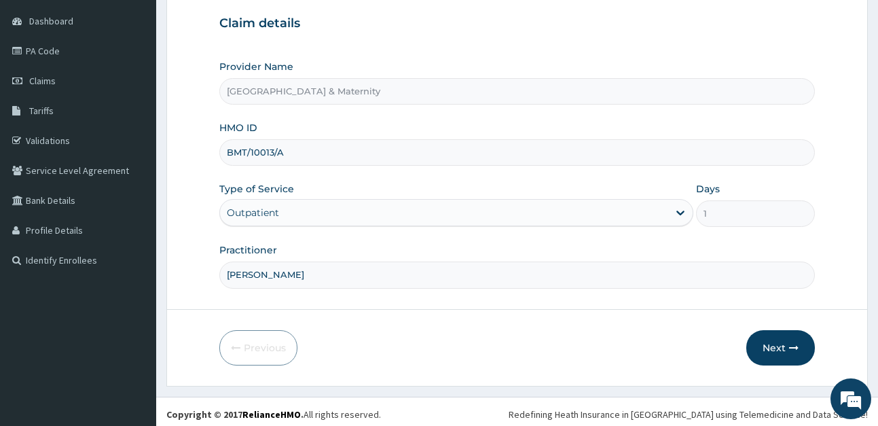
scroll to position [132, 0]
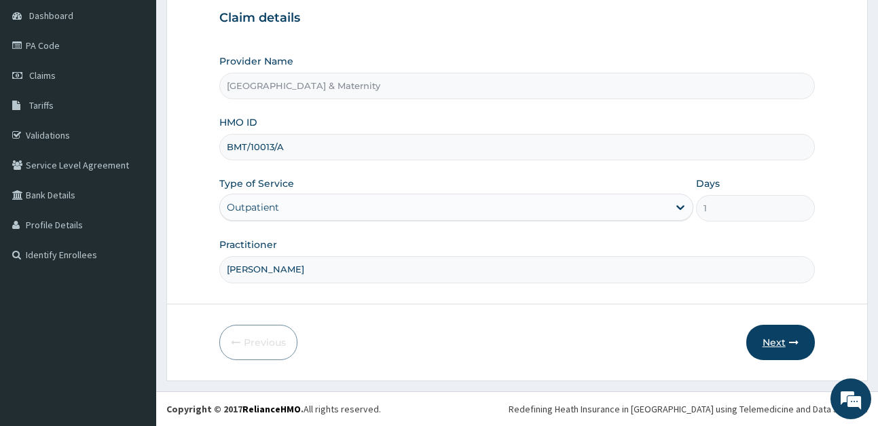
type input "Dr Olumide"
click at [775, 340] on button "Next" at bounding box center [780, 341] width 69 height 35
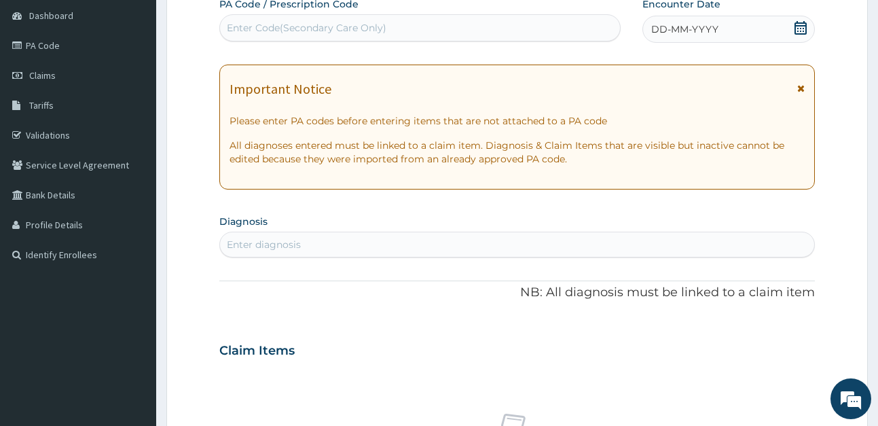
click at [804, 32] on icon at bounding box center [801, 28] width 14 height 14
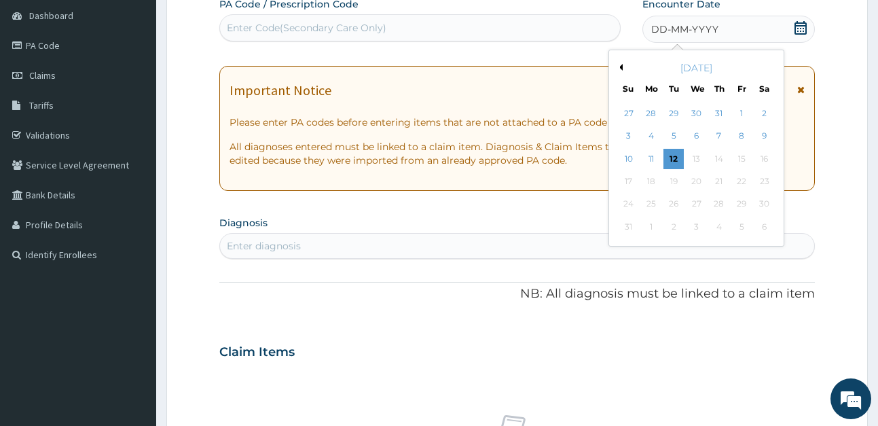
click at [620, 67] on button "Previous Month" at bounding box center [619, 67] width 7 height 7
click at [701, 113] on div "4" at bounding box center [696, 113] width 20 height 20
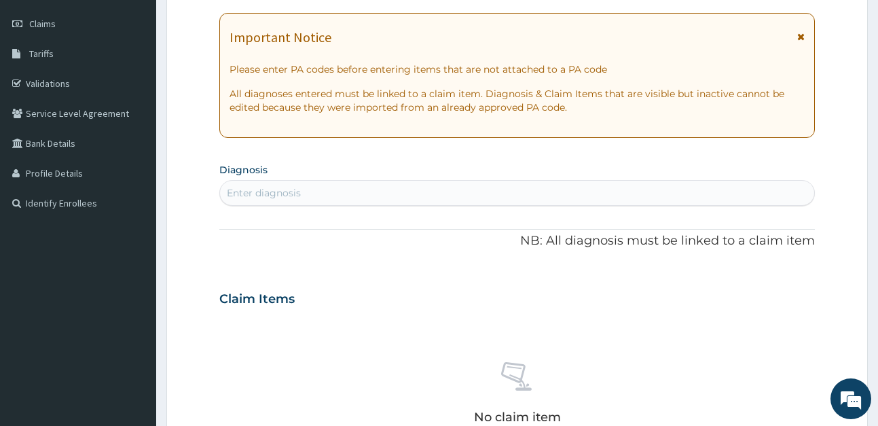
scroll to position [268, 0]
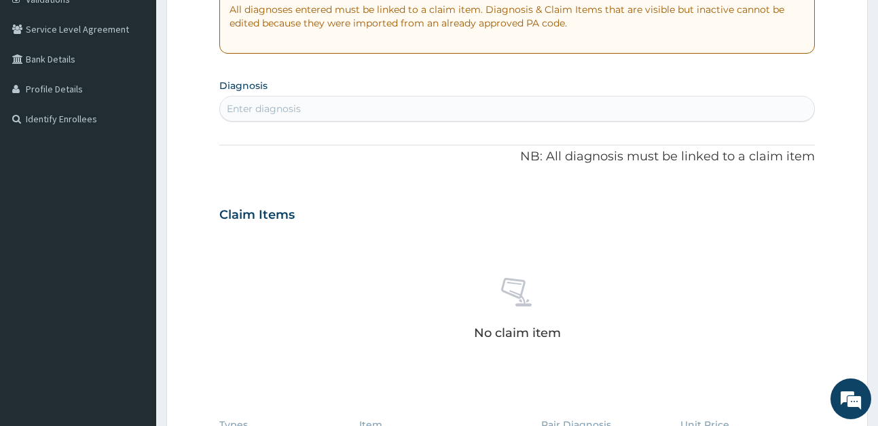
click at [258, 107] on div "Enter diagnosis" at bounding box center [264, 109] width 74 height 14
type input "malaria"
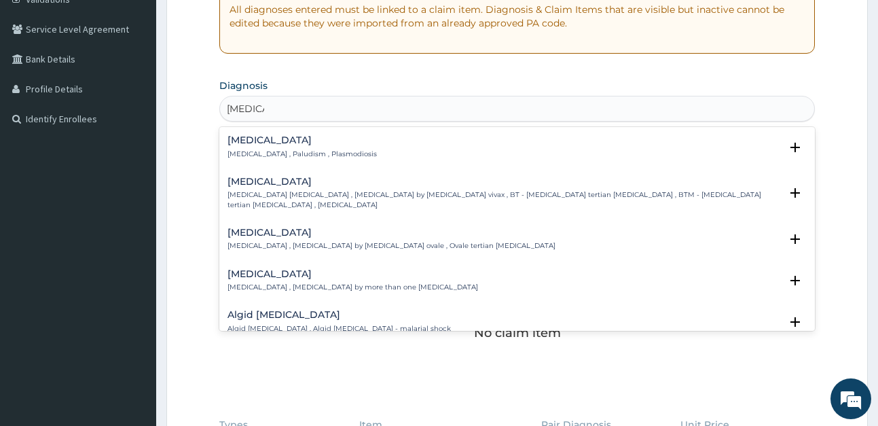
click at [261, 145] on h4 "Malaria" at bounding box center [301, 140] width 149 height 10
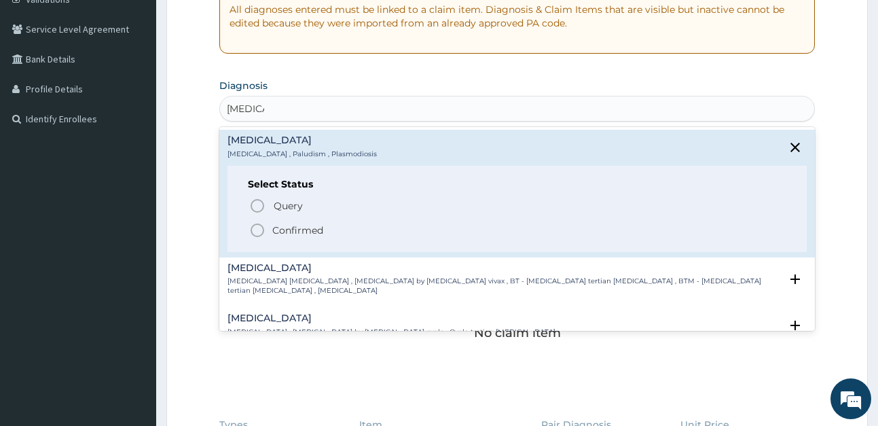
click at [320, 227] on p "Confirmed" at bounding box center [297, 230] width 51 height 14
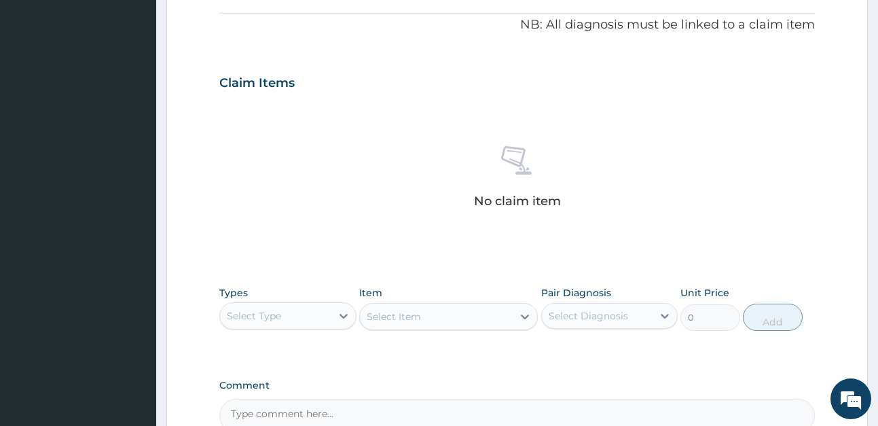
scroll to position [472, 0]
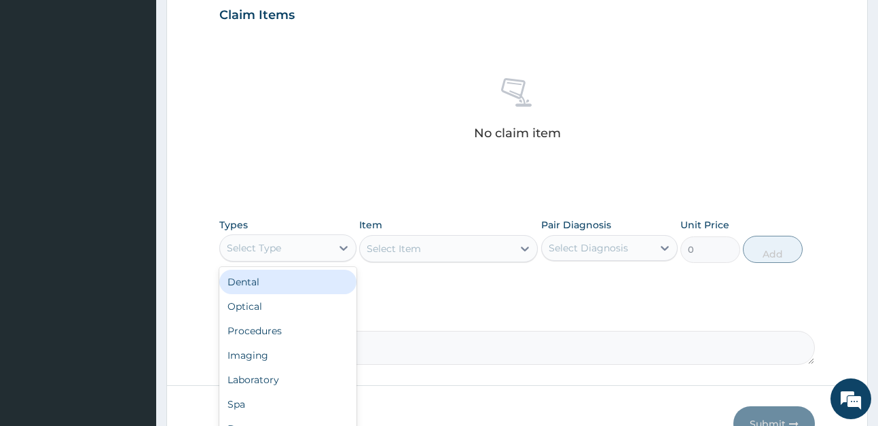
click at [320, 257] on div "Select Type" at bounding box center [275, 248] width 111 height 22
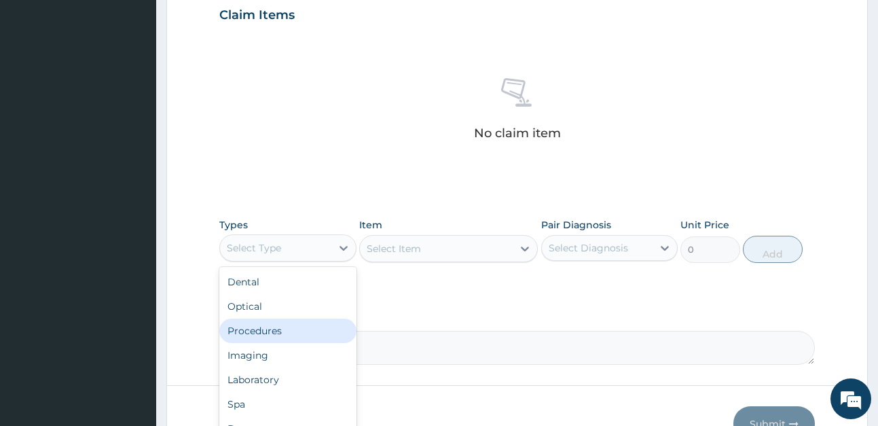
drag, startPoint x: 315, startPoint y: 331, endPoint x: 418, endPoint y: 267, distance: 121.3
click at [331, 320] on div "Procedures" at bounding box center [287, 330] width 137 height 24
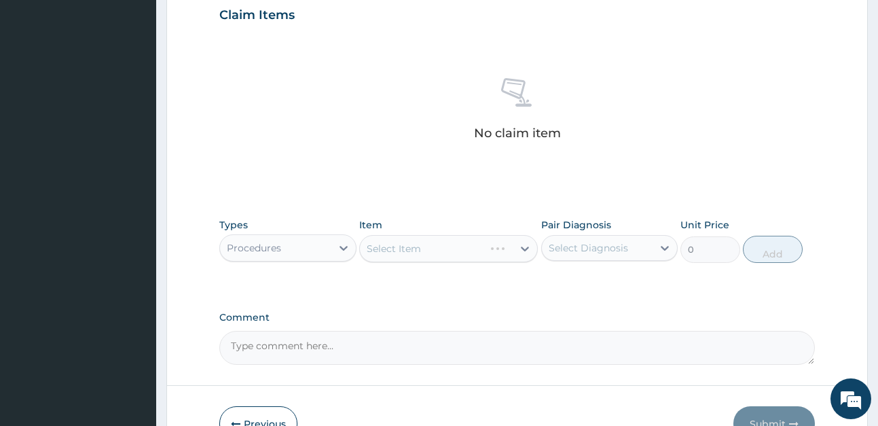
click at [440, 255] on div "Select Item" at bounding box center [448, 248] width 179 height 27
click at [440, 255] on div "Select Item" at bounding box center [436, 249] width 153 height 22
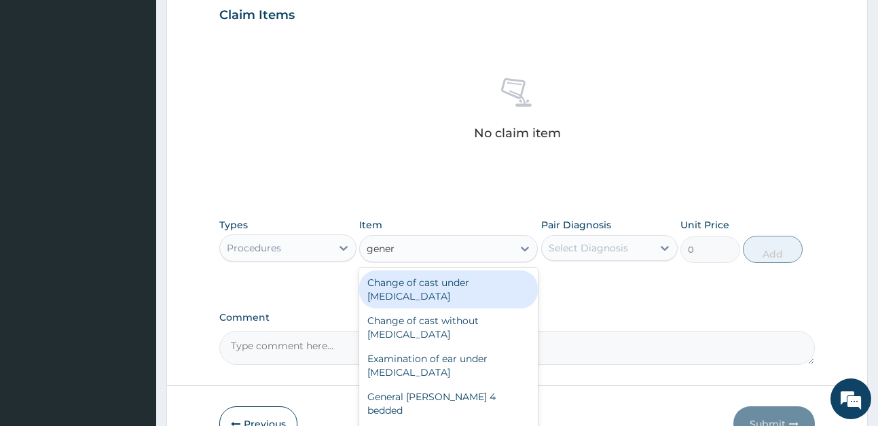
type input "genera"
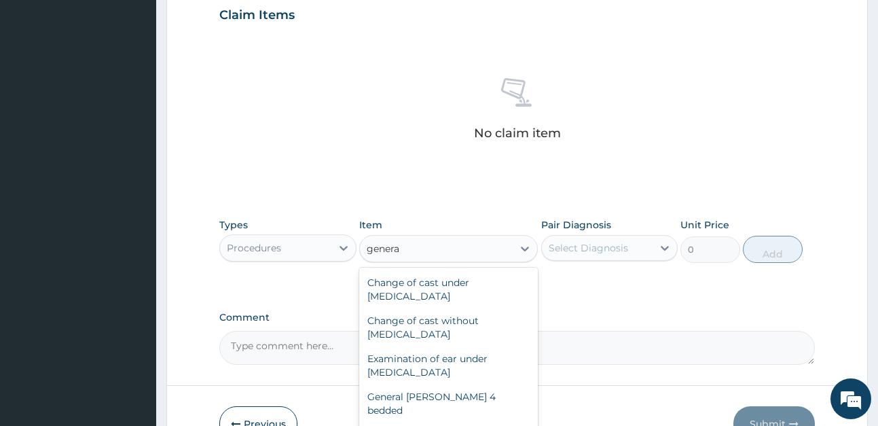
scroll to position [68, 0]
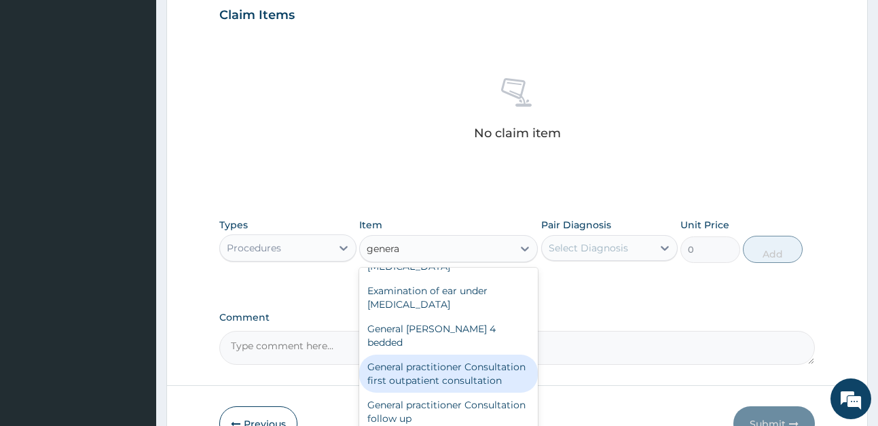
click at [462, 367] on div "General practitioner Consultation first outpatient consultation" at bounding box center [448, 373] width 179 height 38
type input "4000"
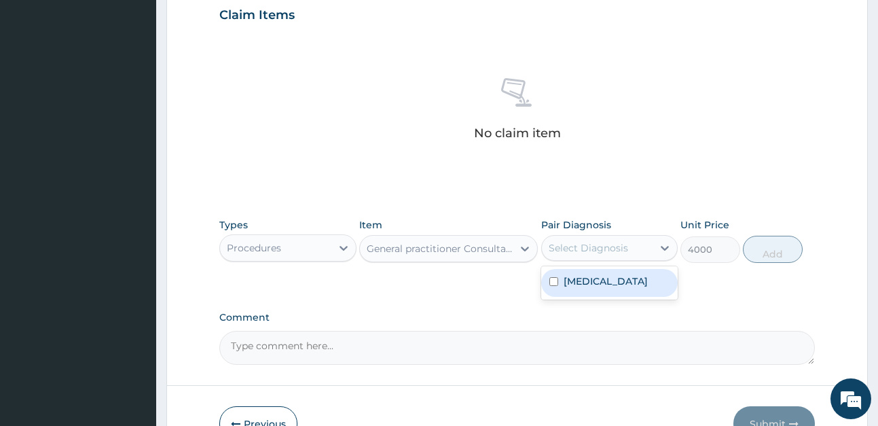
click at [595, 254] on div "Select Diagnosis" at bounding box center [587, 248] width 79 height 14
click at [591, 278] on label "Malaria" at bounding box center [605, 281] width 84 height 14
checkbox input "true"
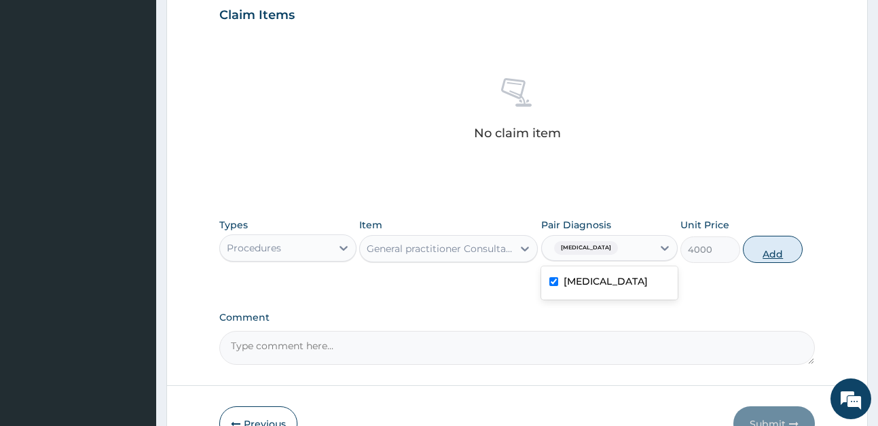
click at [779, 248] on button "Add" at bounding box center [773, 249] width 60 height 27
type input "0"
